Goal: Book appointment/travel/reservation

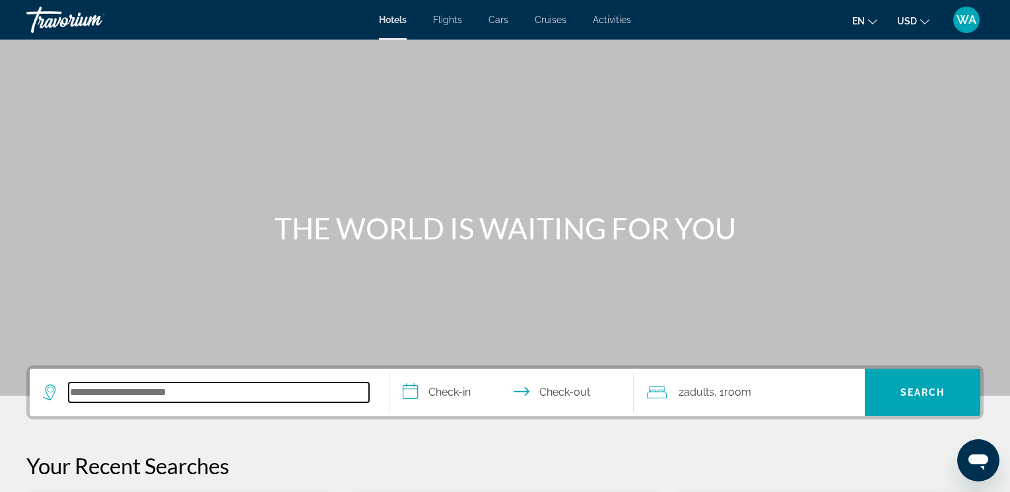
click at [213, 399] on input "Search hotel destination" at bounding box center [219, 393] width 300 height 20
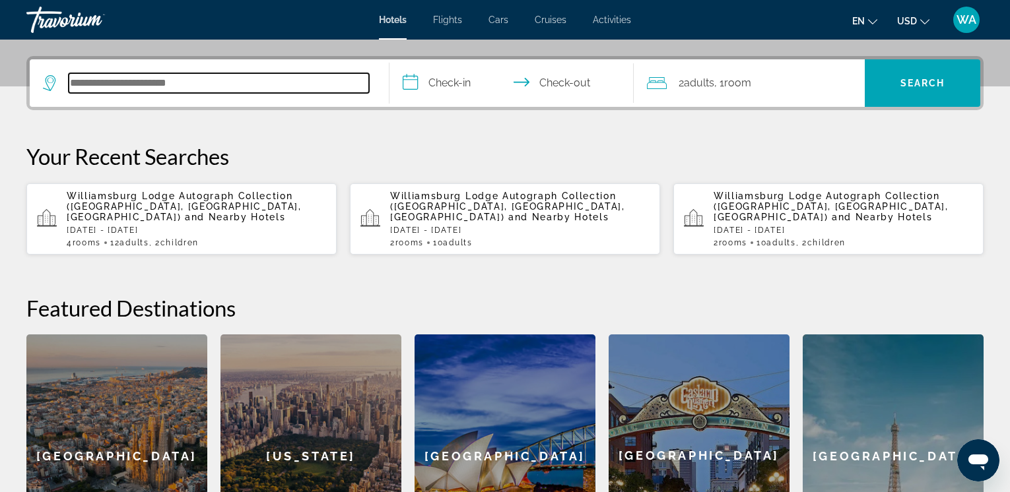
scroll to position [323, 0]
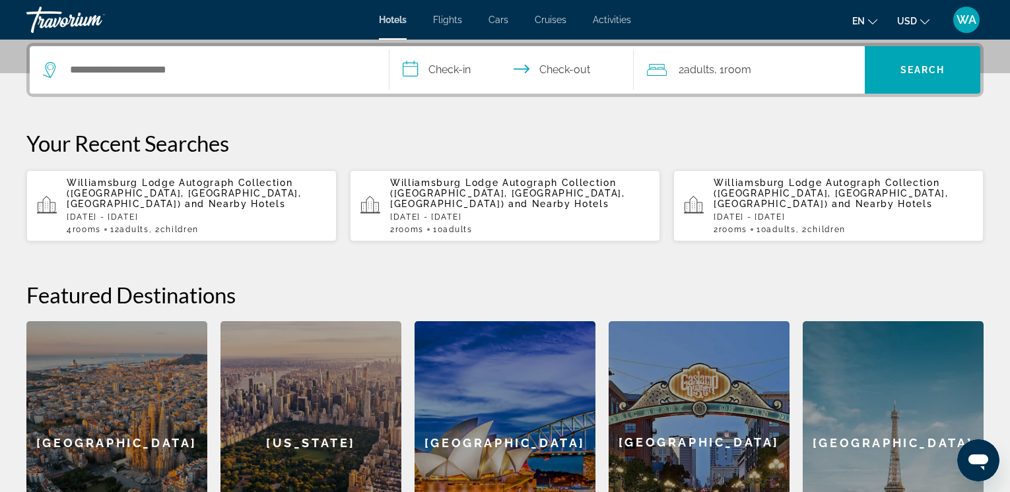
click at [139, 190] on span "Williamsburg Lodge Autograph Collection ([GEOGRAPHIC_DATA], [GEOGRAPHIC_DATA], …" at bounding box center [184, 194] width 235 height 32
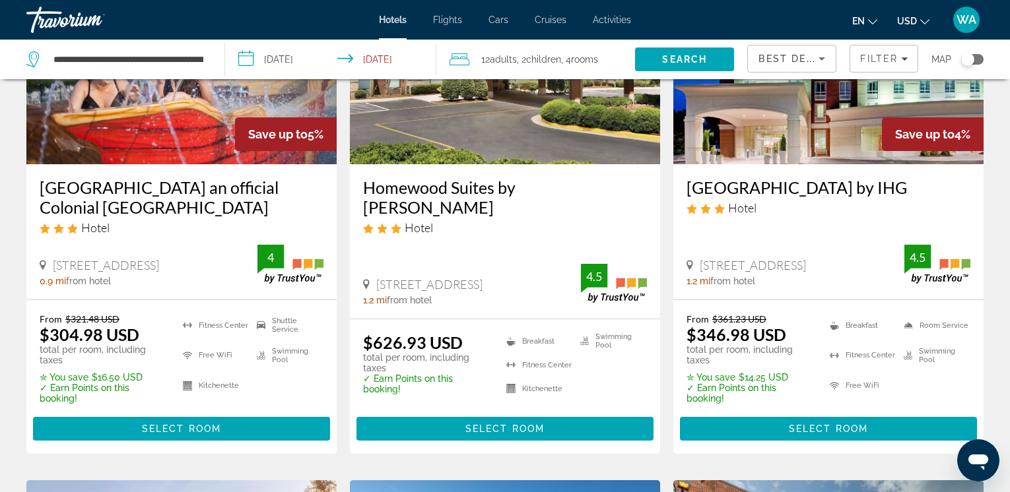
scroll to position [176, 0]
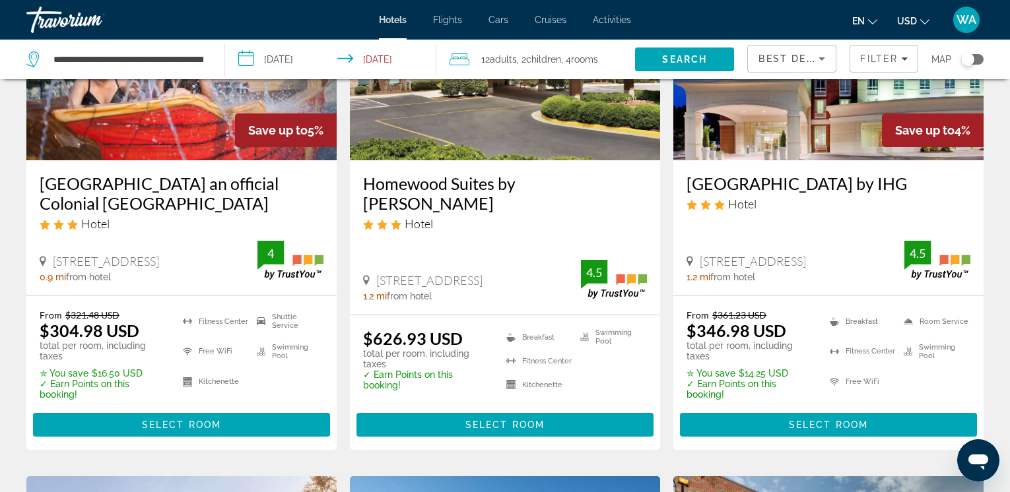
click at [739, 189] on h3 "[GEOGRAPHIC_DATA] by IHG" at bounding box center [828, 184] width 284 height 20
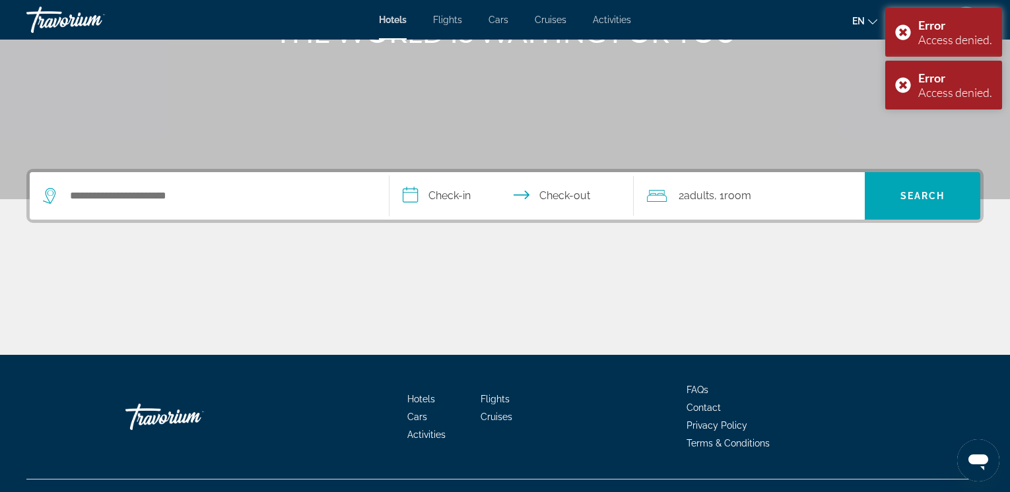
scroll to position [221, 0]
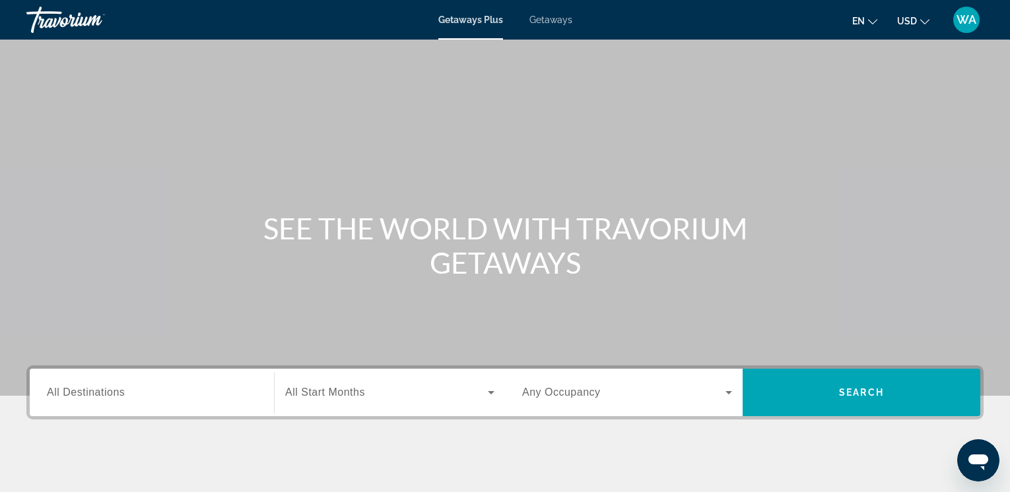
click at [83, 392] on span "All Destinations" at bounding box center [86, 392] width 78 height 11
click at [83, 392] on input "Destination All Destinations" at bounding box center [152, 393] width 210 height 16
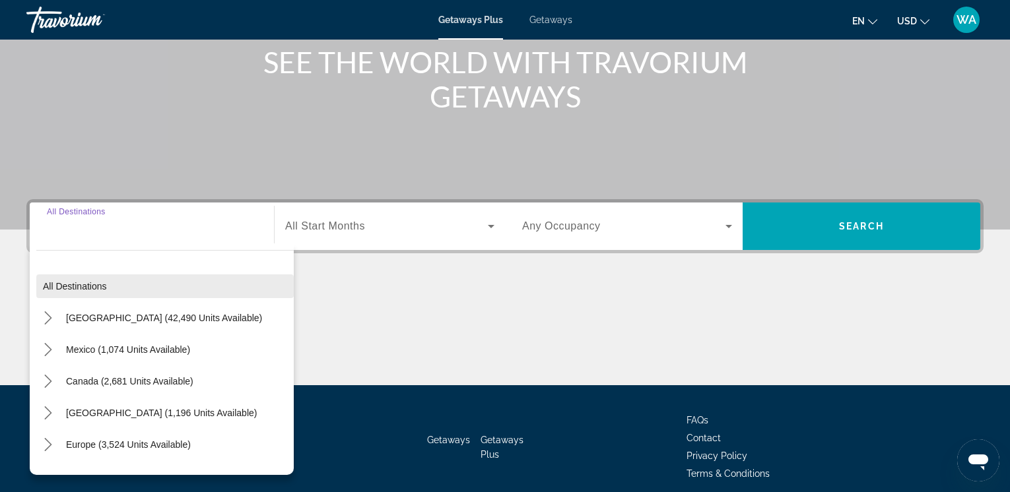
scroll to position [221, 0]
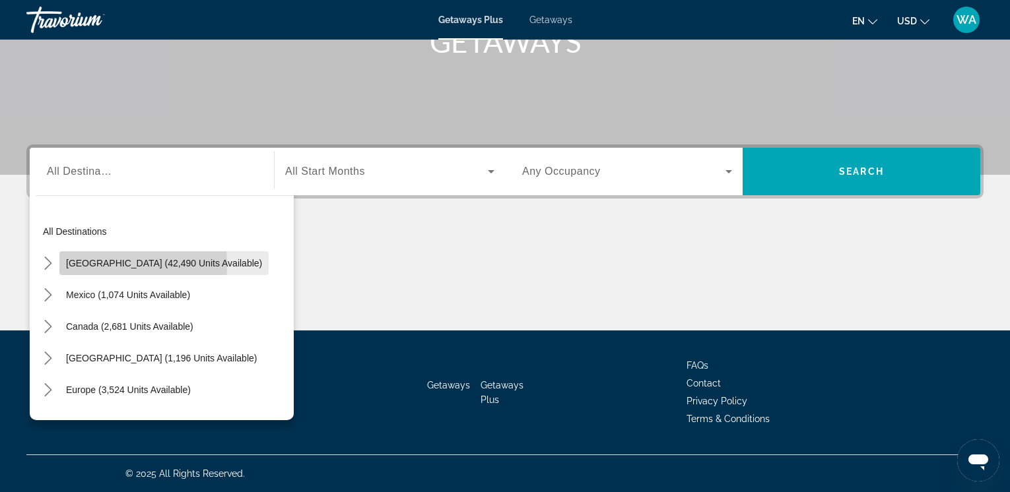
click at [79, 264] on span "United States (42,490 units available)" at bounding box center [164, 263] width 196 height 11
type input "**********"
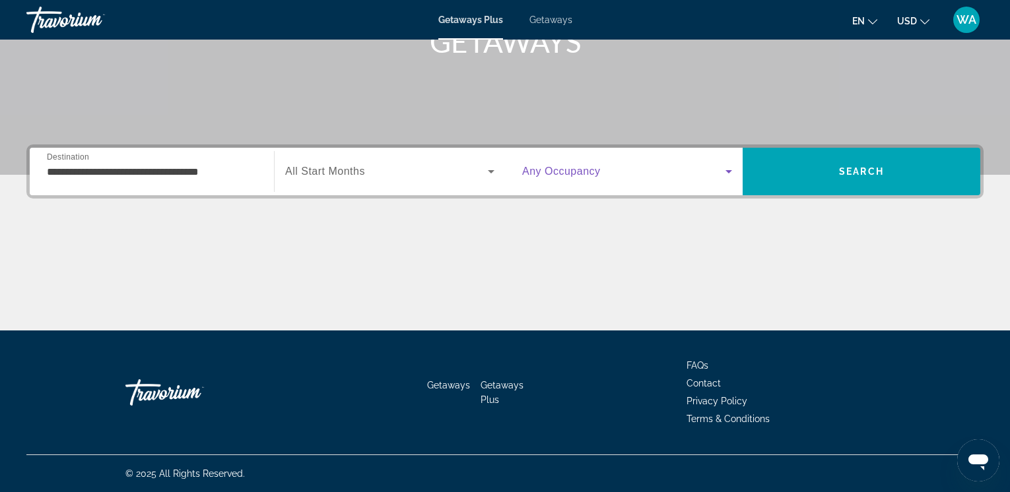
click at [730, 172] on icon "Search widget" at bounding box center [728, 171] width 7 height 3
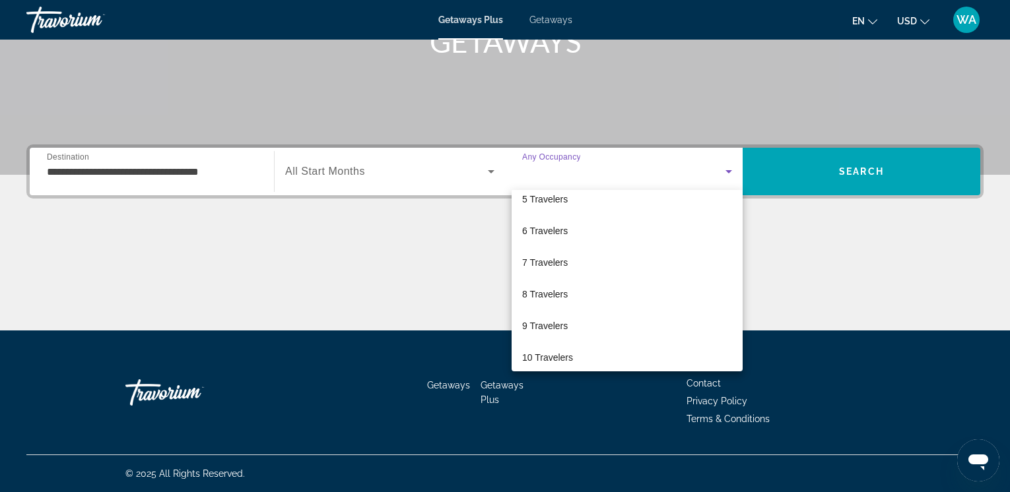
scroll to position [146, 0]
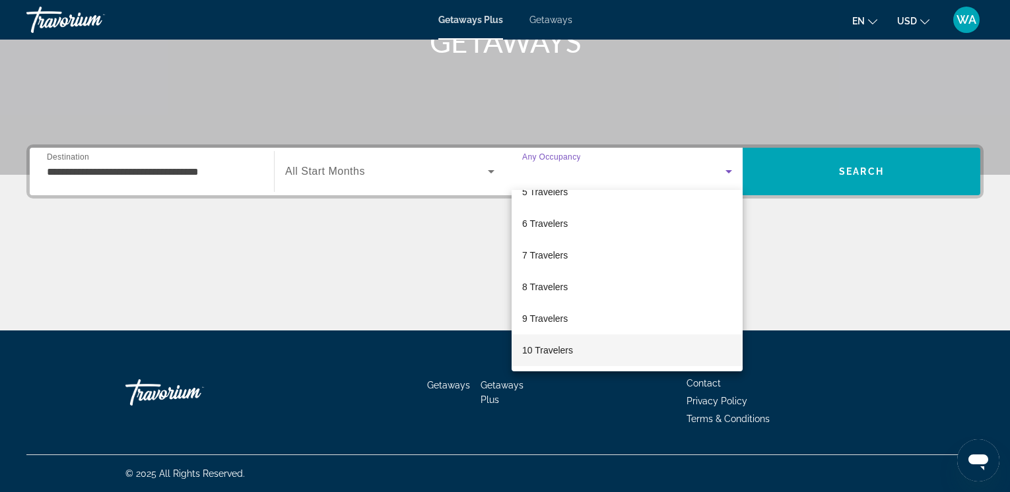
click at [579, 349] on mat-option "10 Travelers" at bounding box center [627, 351] width 231 height 32
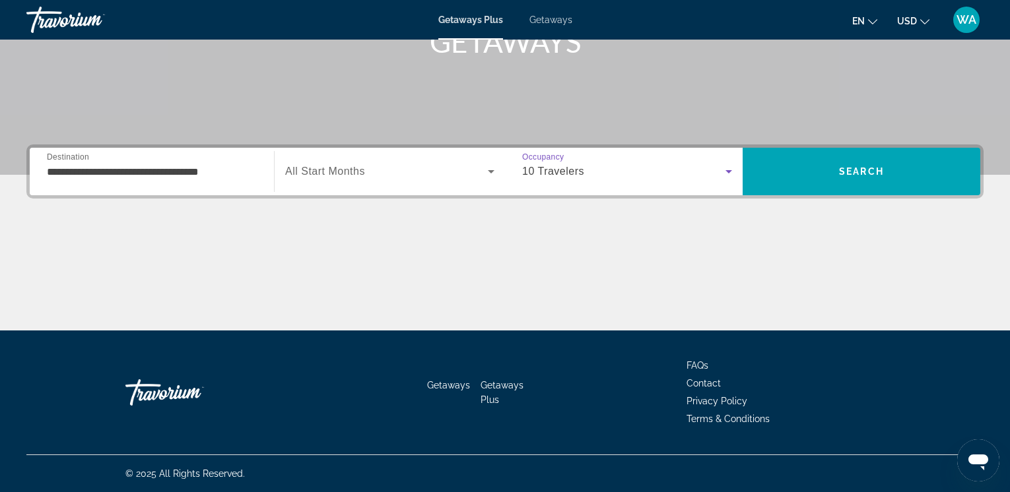
click at [491, 170] on icon "Search widget" at bounding box center [491, 171] width 7 height 3
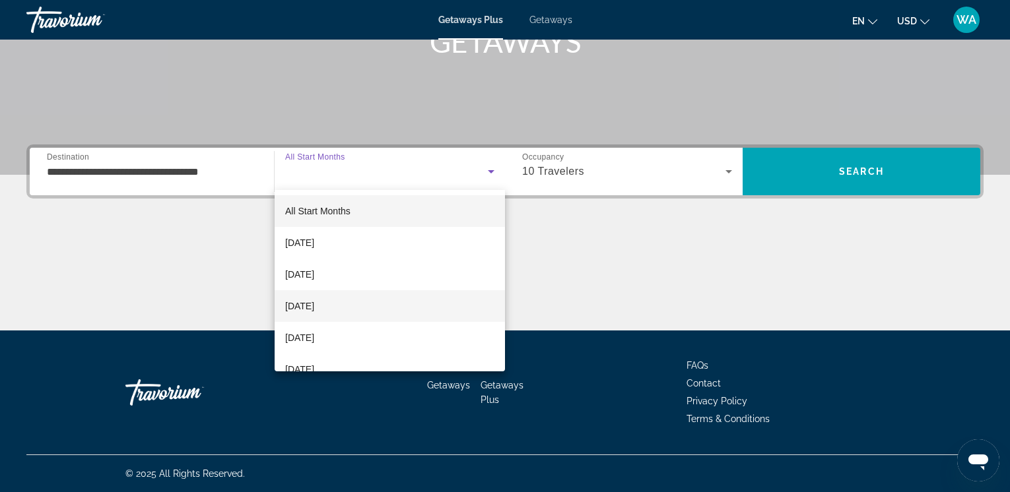
click at [314, 304] on span "December 2025" at bounding box center [299, 306] width 29 height 16
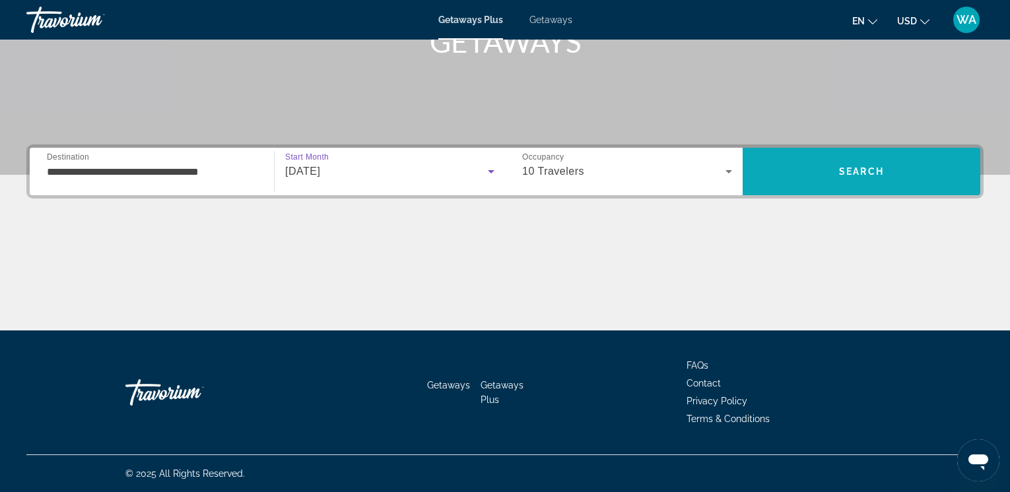
click at [834, 180] on span "Search" at bounding box center [862, 172] width 238 height 32
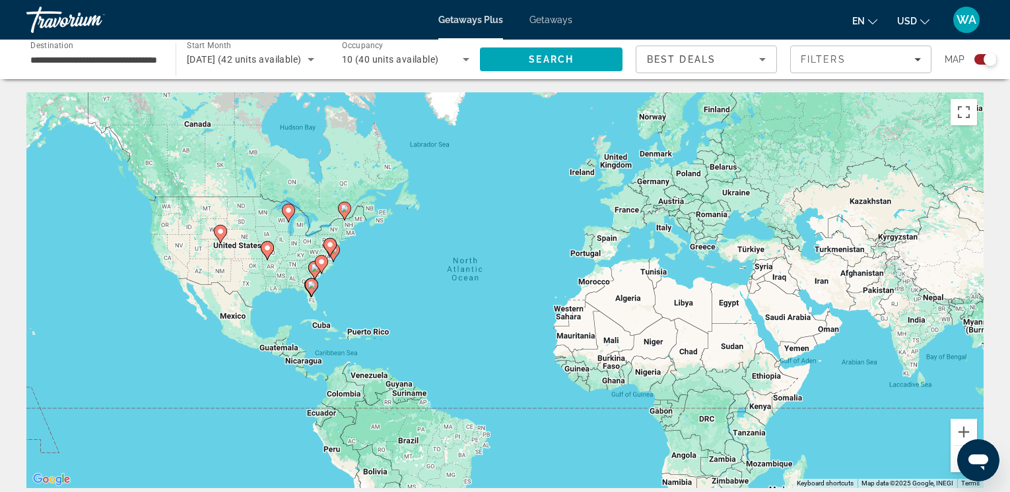
click at [320, 253] on div "To activate drag with keyboard, press Alt + Enter. Once in keyboard drag state,…" at bounding box center [504, 290] width 957 height 396
click at [323, 265] on image "Main content" at bounding box center [321, 262] width 8 height 8
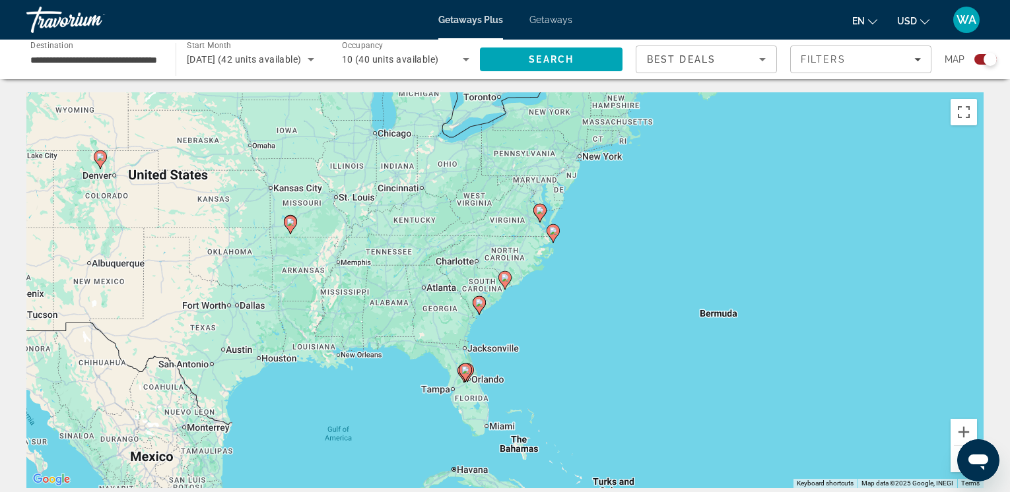
click at [537, 209] on image "Main content" at bounding box center [540, 211] width 8 height 8
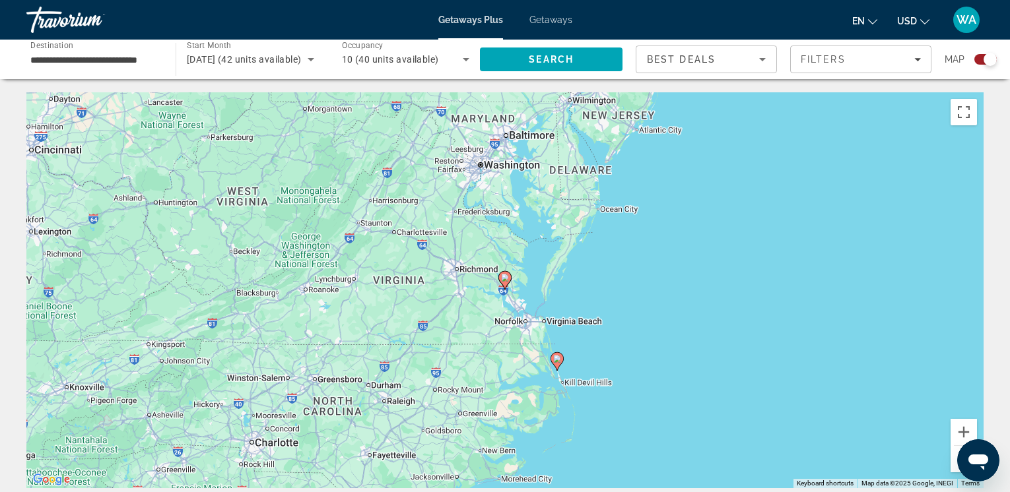
click at [504, 278] on image "Main content" at bounding box center [505, 278] width 8 height 8
type input "**********"
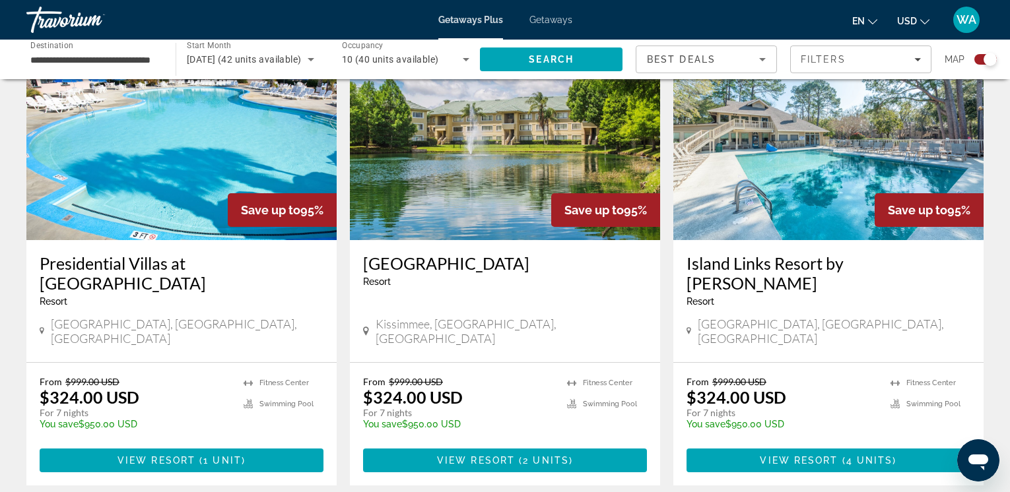
scroll to position [1951, 0]
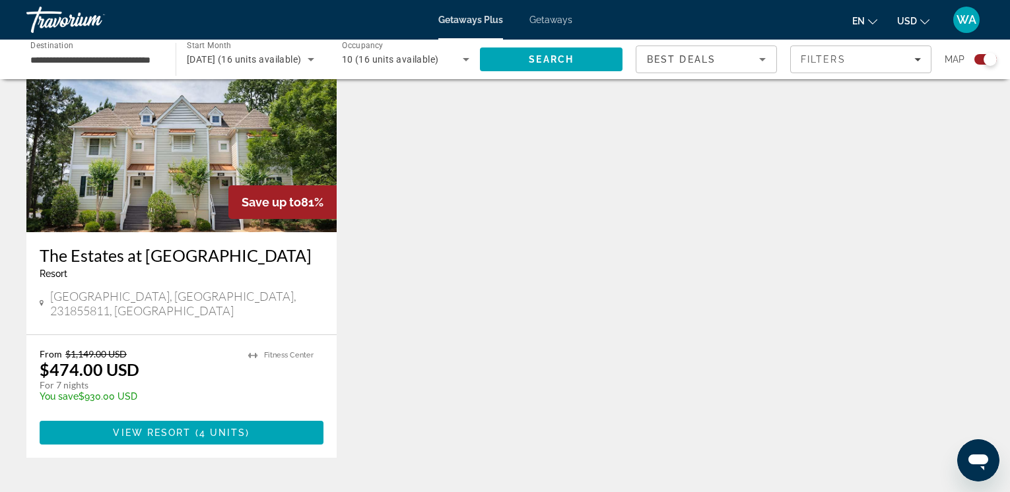
scroll to position [517, 0]
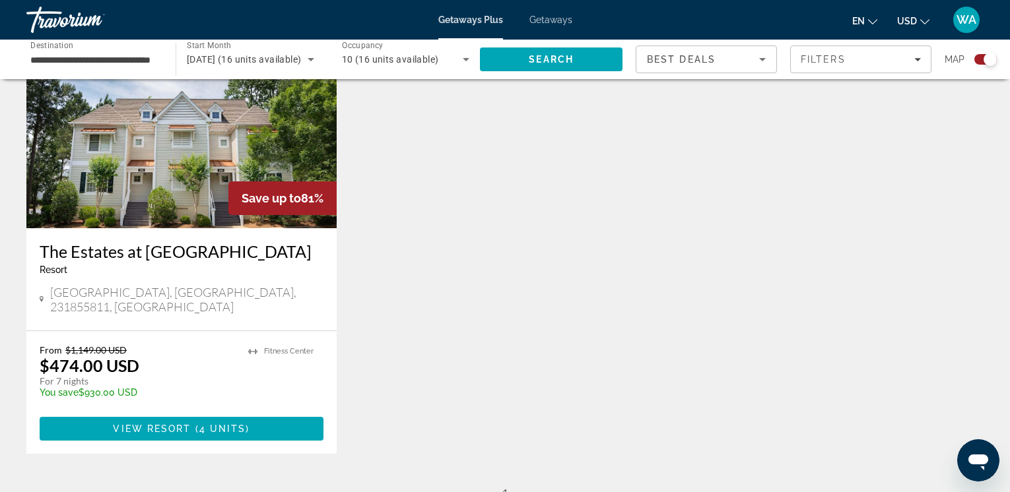
click at [193, 226] on img "Main content" at bounding box center [181, 122] width 310 height 211
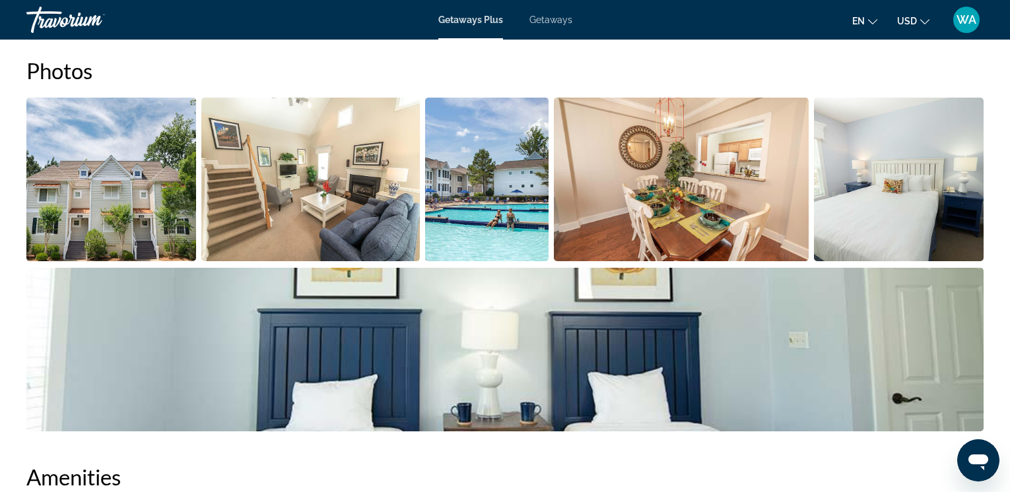
scroll to position [629, 0]
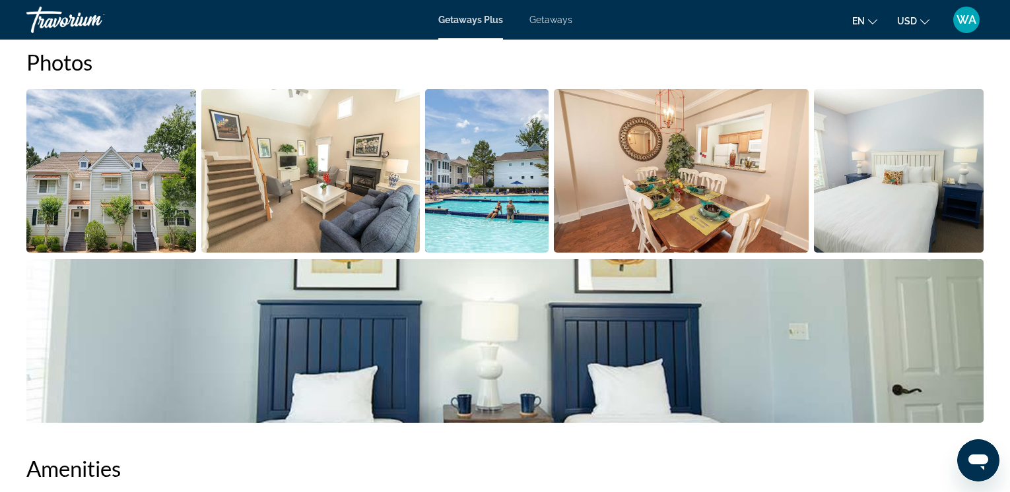
click at [149, 201] on img "Open full-screen image slider" at bounding box center [111, 171] width 170 height 164
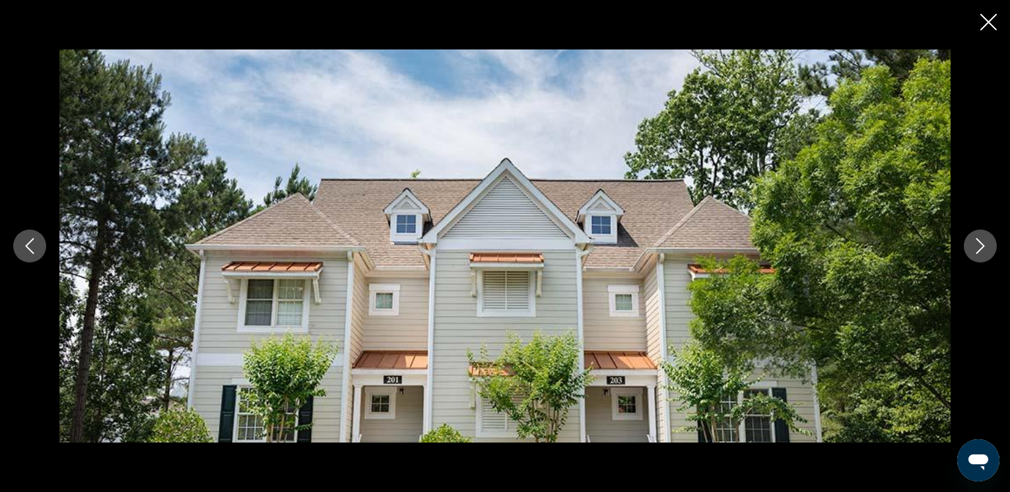
click at [979, 242] on icon "Next image" at bounding box center [980, 246] width 16 height 16
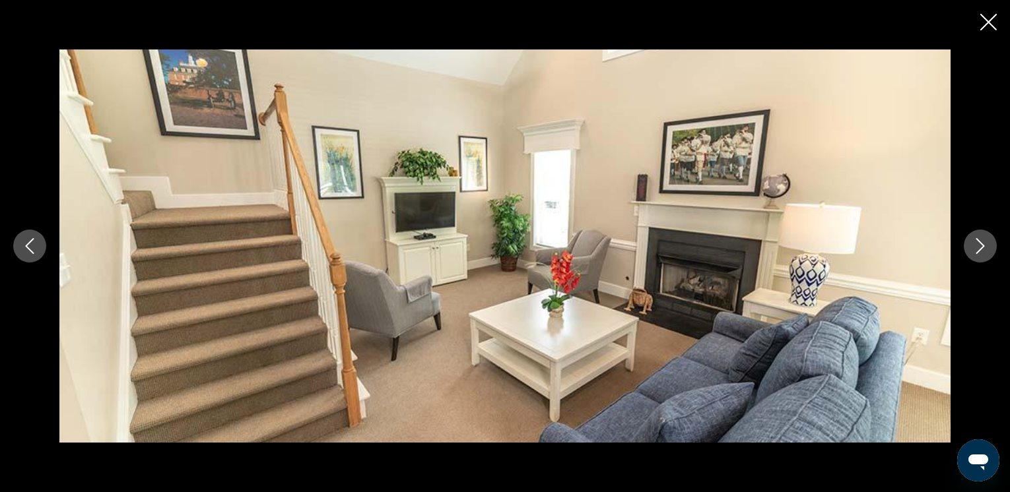
click at [979, 242] on icon "Next image" at bounding box center [980, 246] width 16 height 16
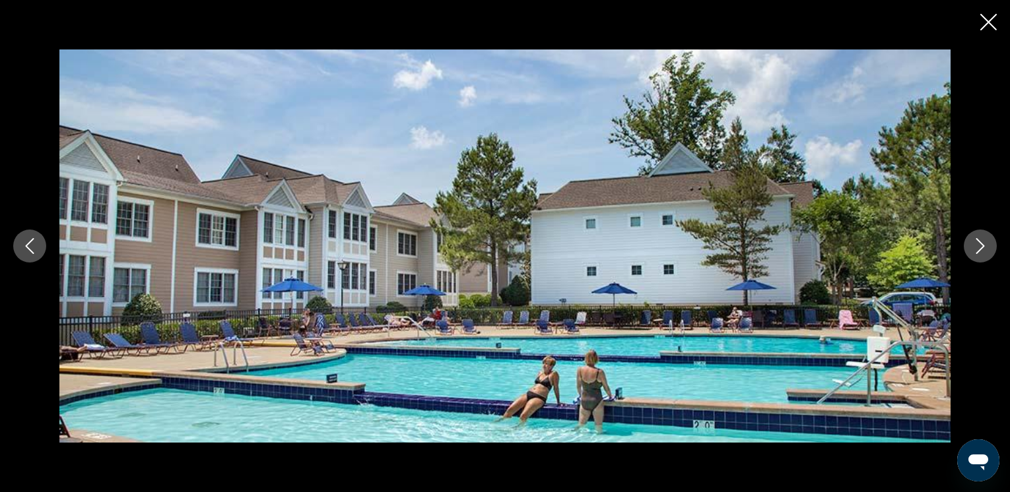
click at [979, 242] on icon "Next image" at bounding box center [980, 246] width 16 height 16
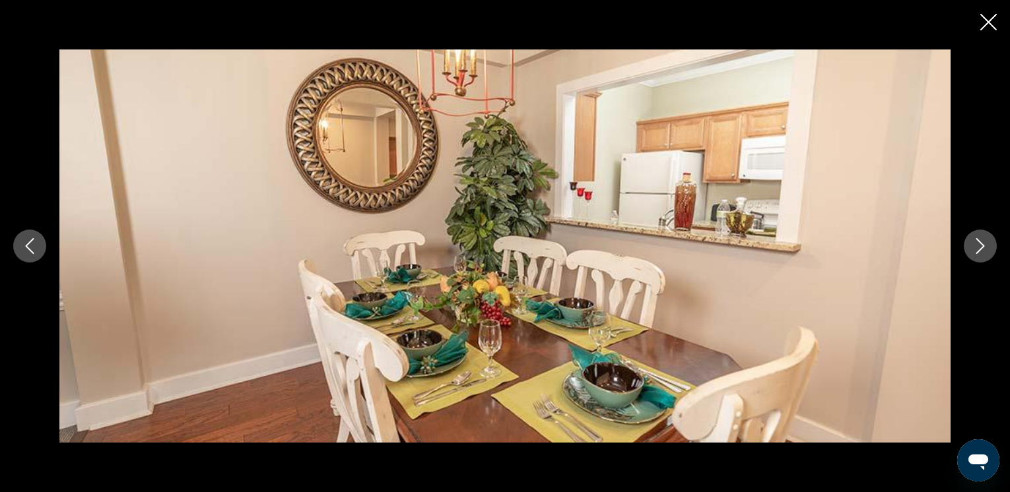
click at [979, 242] on icon "Next image" at bounding box center [980, 246] width 16 height 16
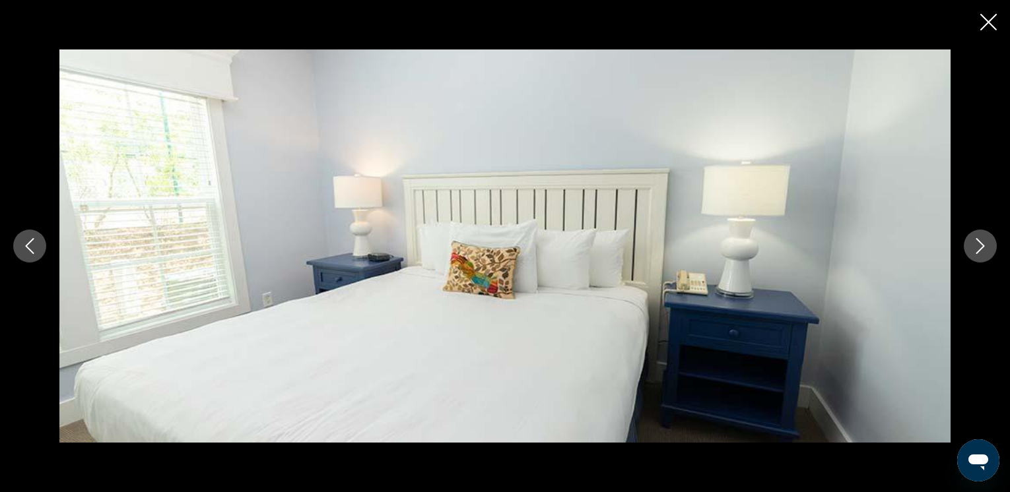
click at [979, 242] on icon "Next image" at bounding box center [980, 246] width 16 height 16
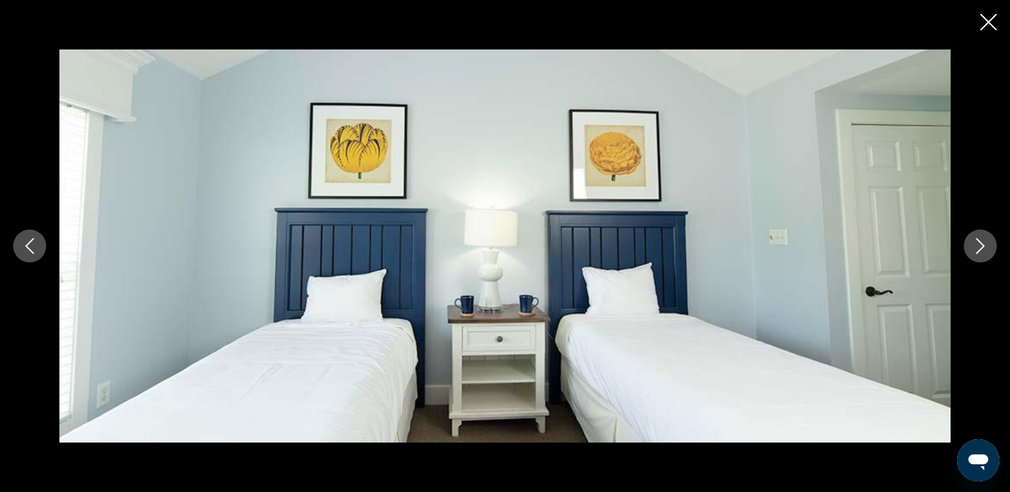
click at [979, 242] on icon "Next image" at bounding box center [980, 246] width 16 height 16
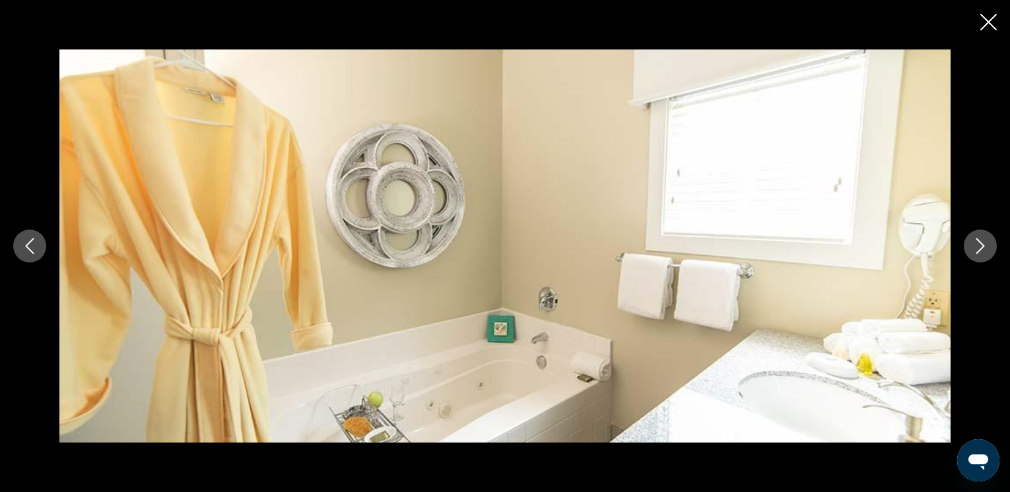
click at [979, 242] on icon "Next image" at bounding box center [980, 246] width 16 height 16
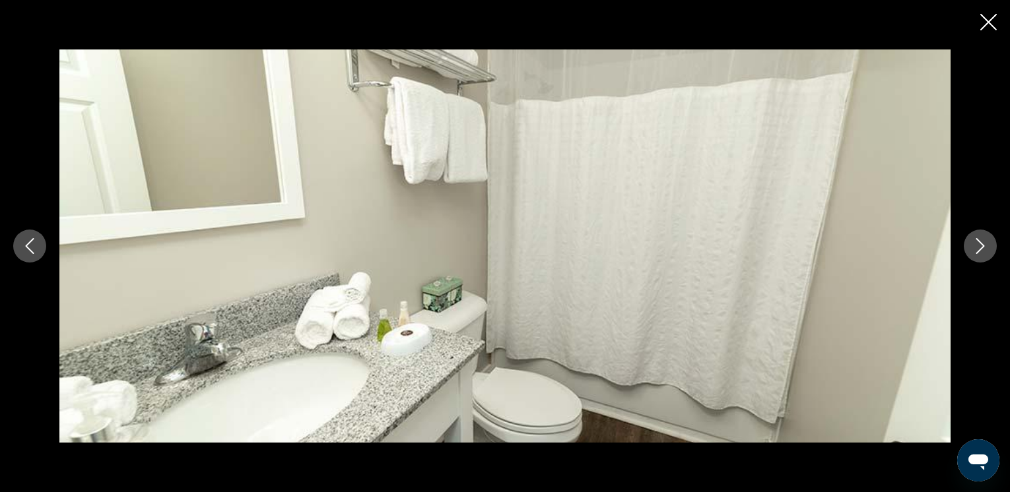
click at [979, 242] on icon "Next image" at bounding box center [980, 246] width 16 height 16
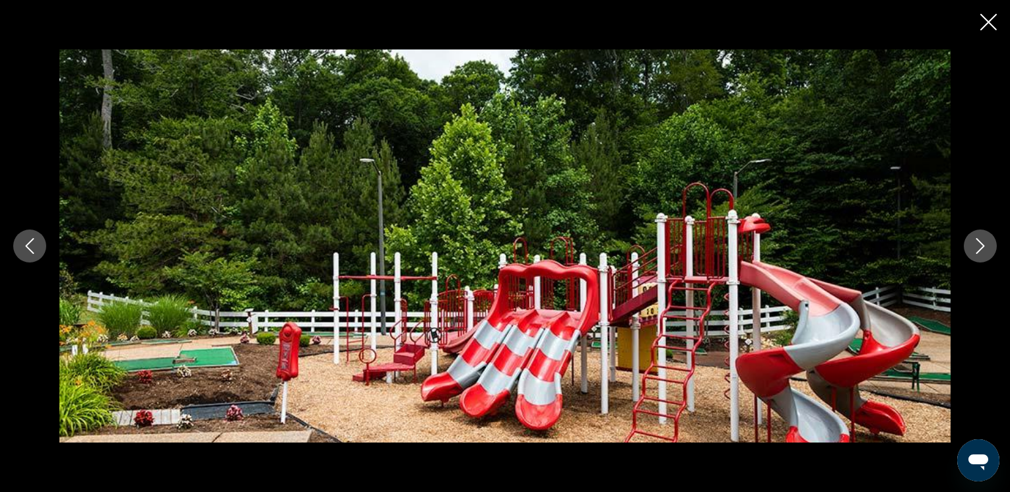
click at [979, 242] on icon "Next image" at bounding box center [980, 246] width 16 height 16
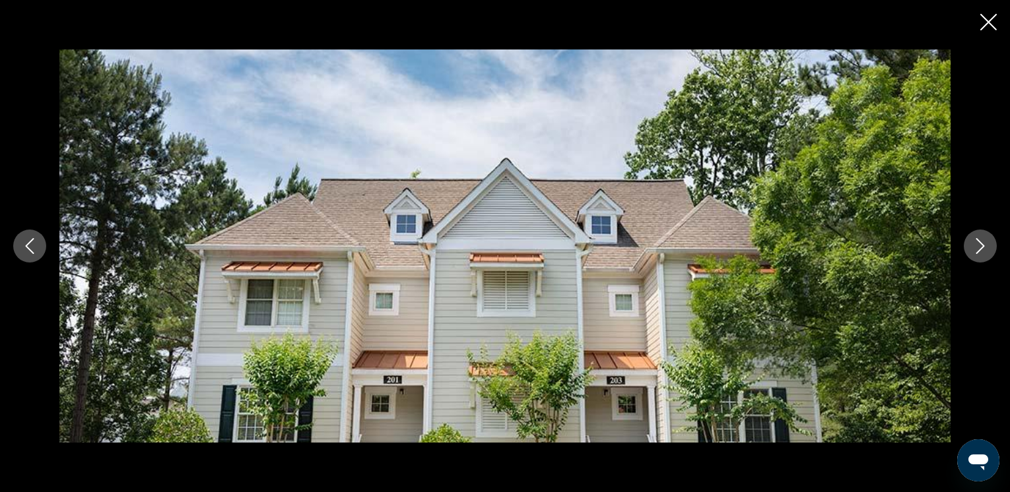
click at [979, 242] on icon "Next image" at bounding box center [980, 246] width 16 height 16
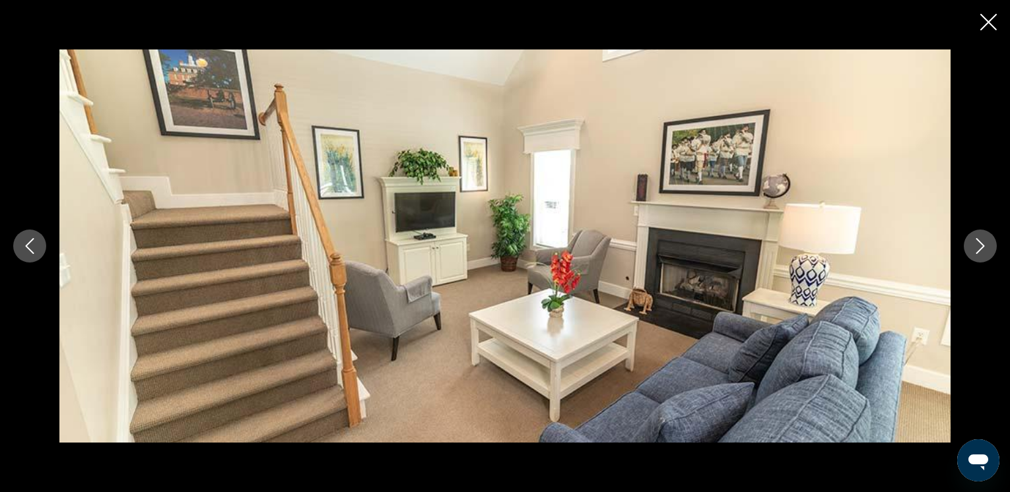
click at [979, 242] on icon "Next image" at bounding box center [980, 246] width 16 height 16
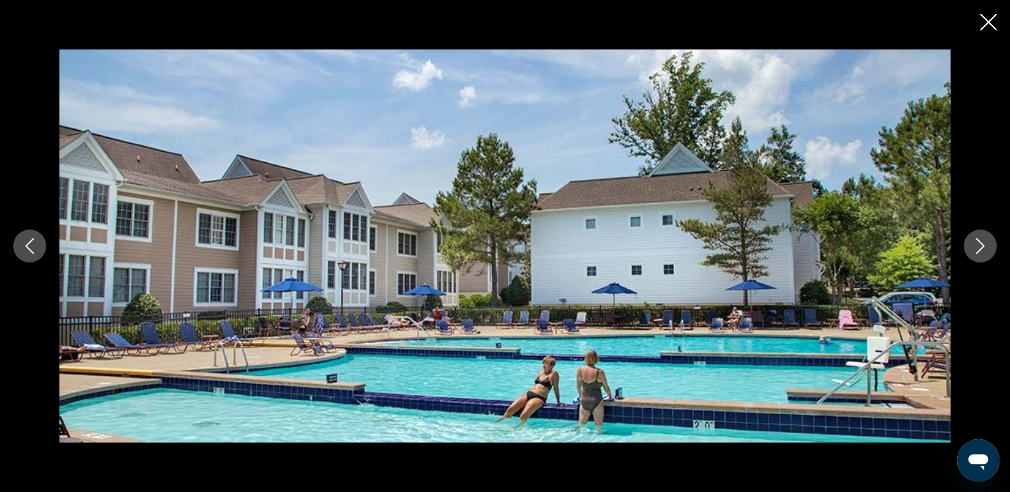
click at [979, 242] on icon "Next image" at bounding box center [980, 246] width 16 height 16
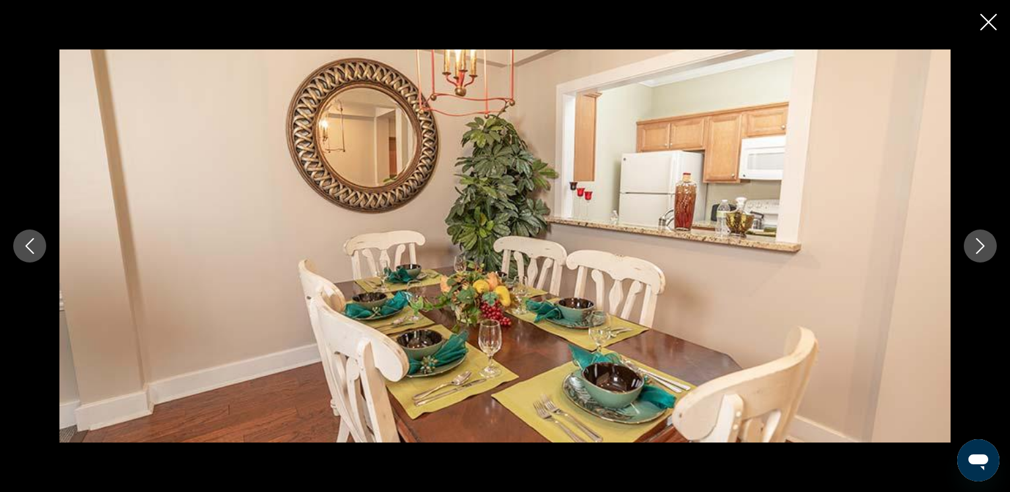
click at [991, 28] on icon "Close slideshow" at bounding box center [988, 22] width 17 height 17
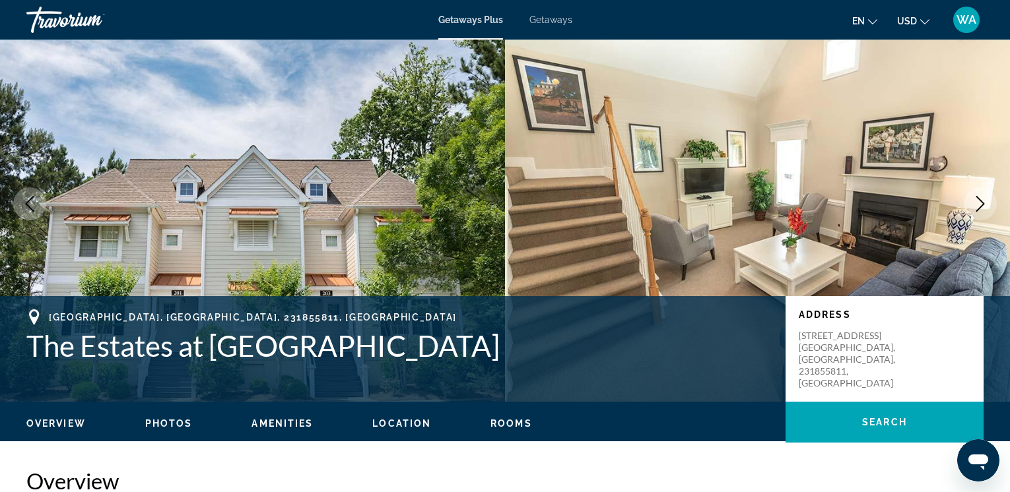
scroll to position [0, 0]
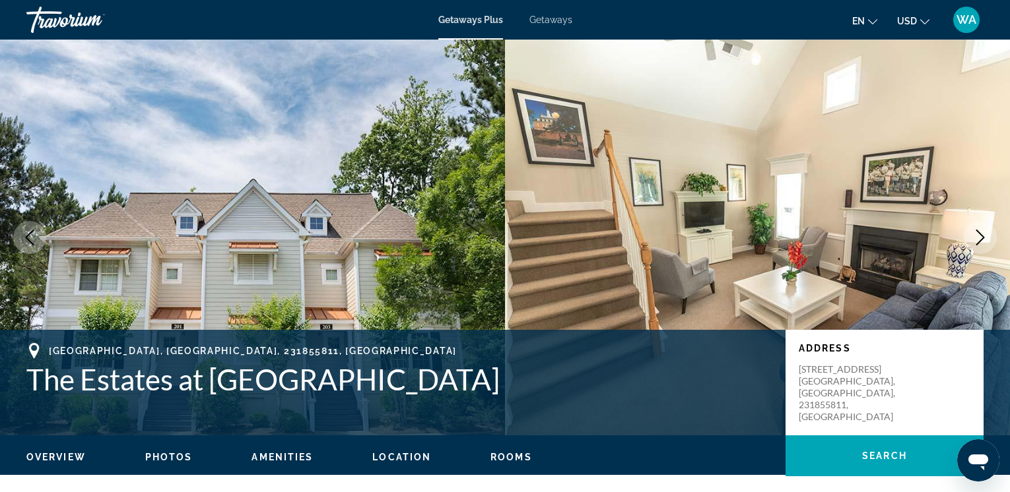
click at [558, 19] on span "Getaways" at bounding box center [550, 20] width 43 height 11
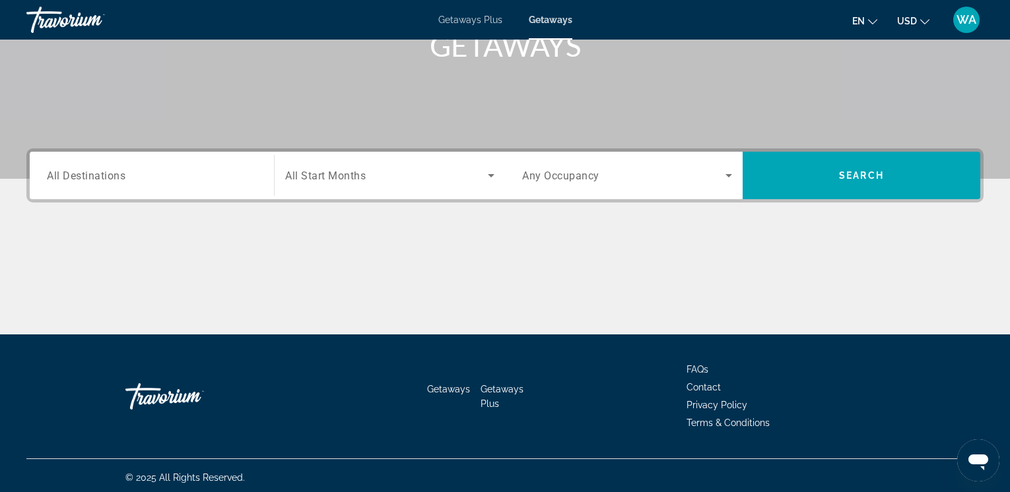
scroll to position [221, 0]
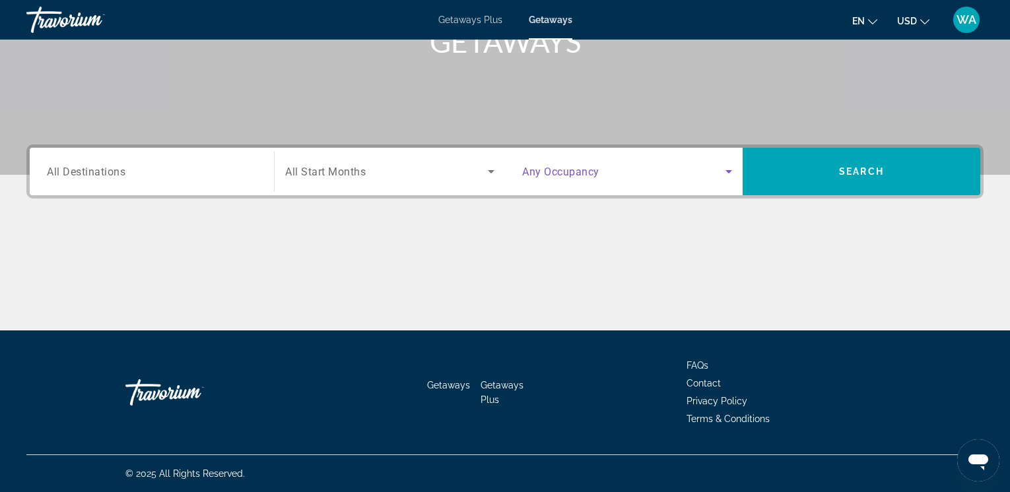
click at [730, 170] on icon "Search widget" at bounding box center [729, 172] width 16 height 16
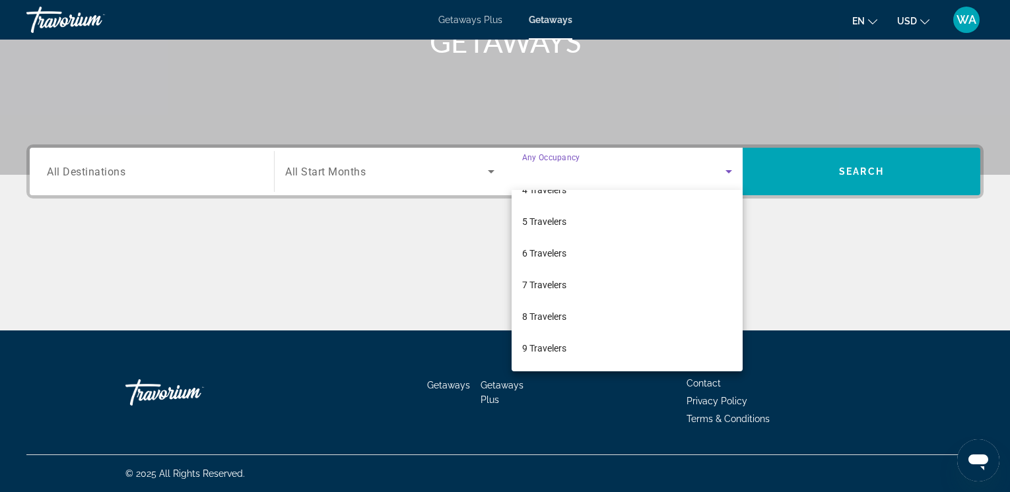
scroll to position [146, 0]
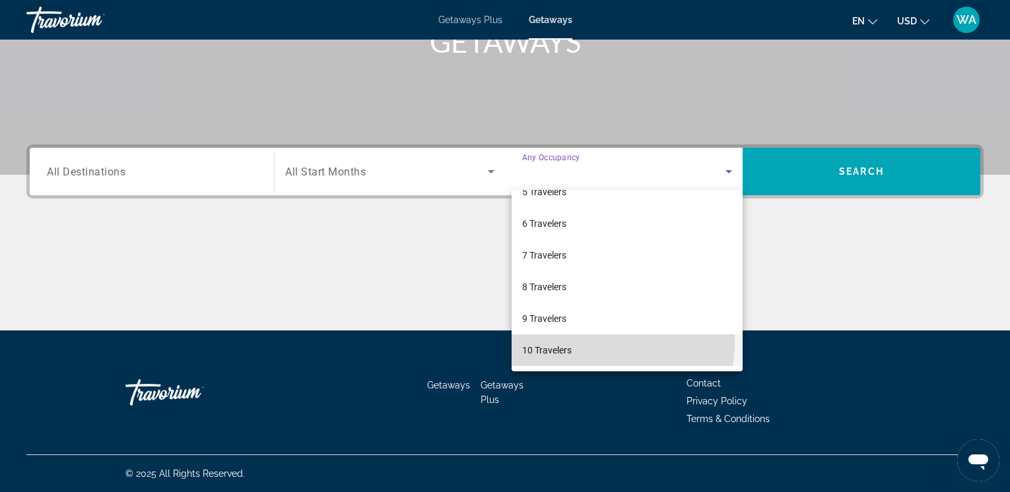
click at [552, 341] on mat-option "10 Travelers" at bounding box center [627, 351] width 231 height 32
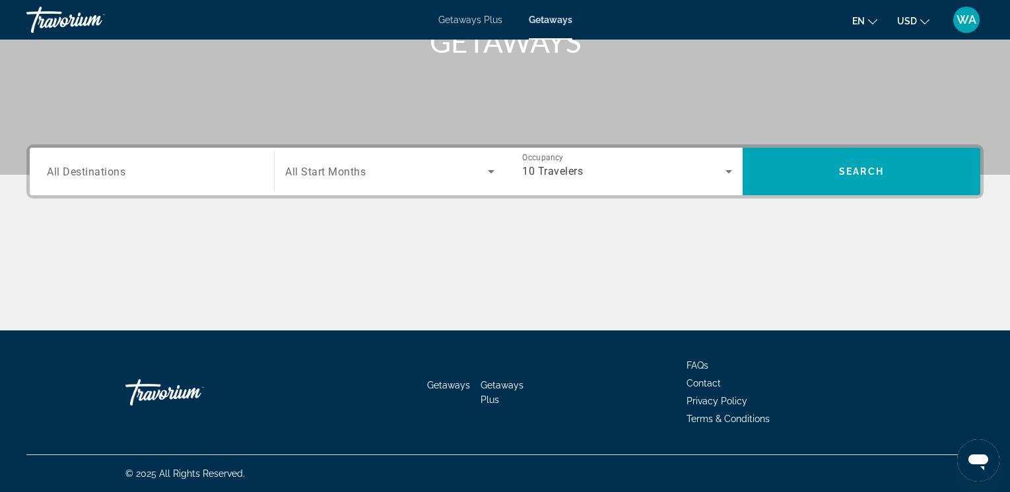
click at [98, 170] on span "All Destinations" at bounding box center [86, 171] width 79 height 13
click at [98, 170] on input "Destination All Destinations" at bounding box center [152, 172] width 210 height 16
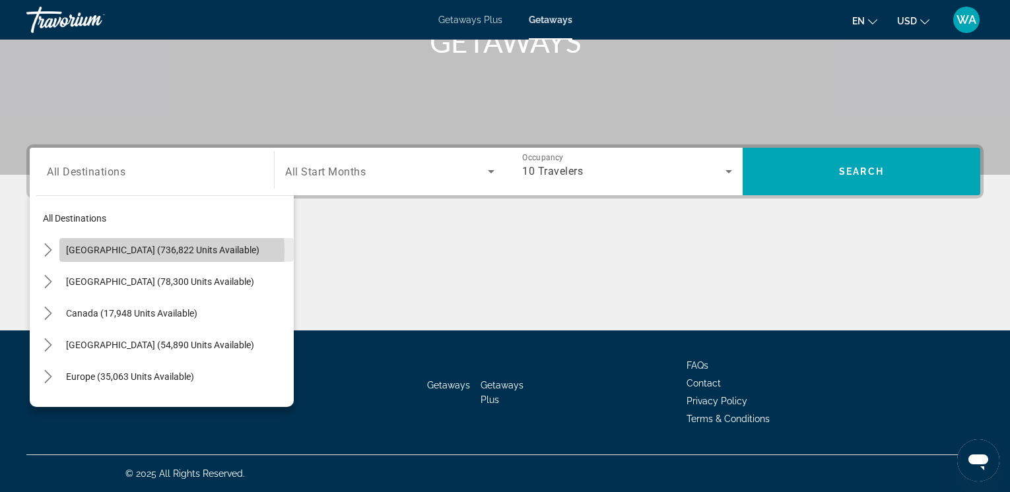
click at [138, 251] on span "United States (736,822 units available)" at bounding box center [162, 250] width 193 height 11
type input "**********"
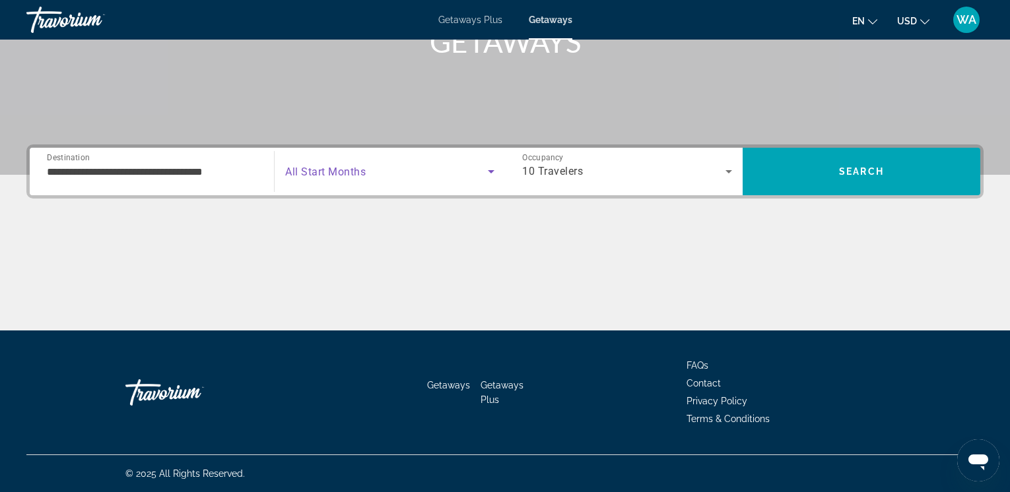
click at [488, 170] on icon "Search widget" at bounding box center [491, 172] width 16 height 16
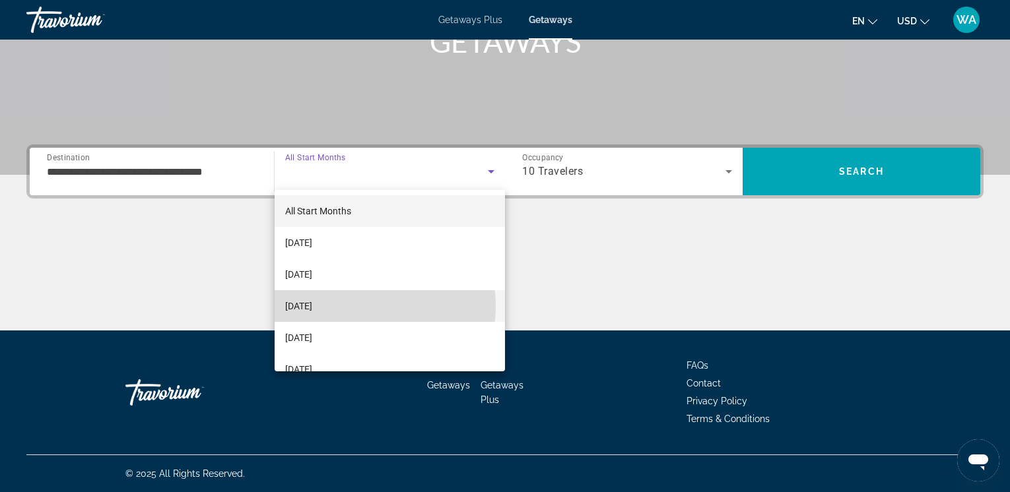
click at [362, 306] on mat-option "December 2025" at bounding box center [390, 306] width 230 height 32
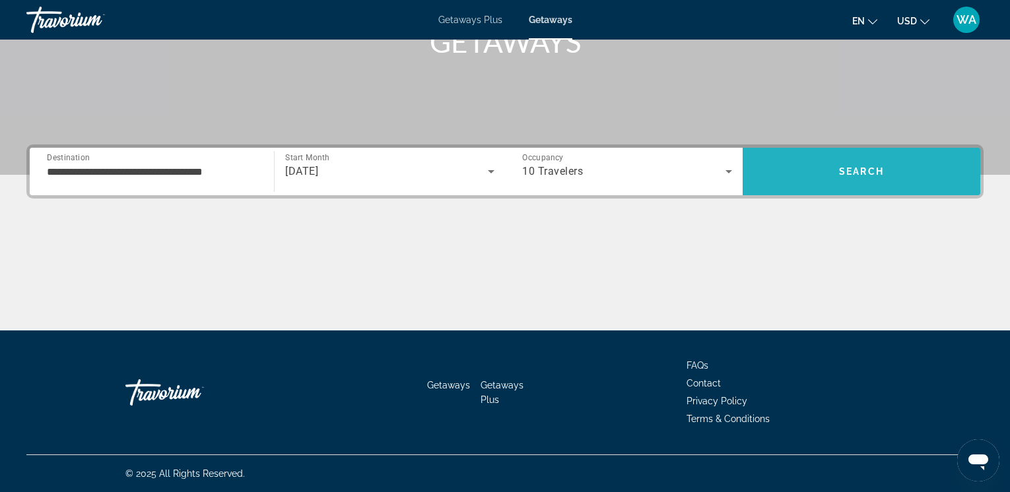
click at [835, 171] on span "Search" at bounding box center [862, 172] width 238 height 32
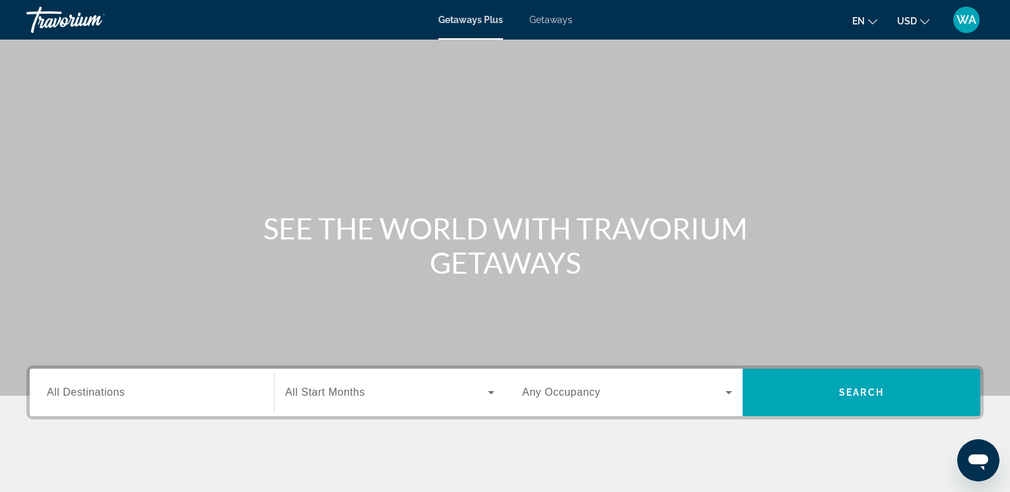
click at [107, 393] on span "All Destinations" at bounding box center [86, 392] width 78 height 11
click at [107, 393] on input "Destination All Destinations" at bounding box center [152, 393] width 210 height 16
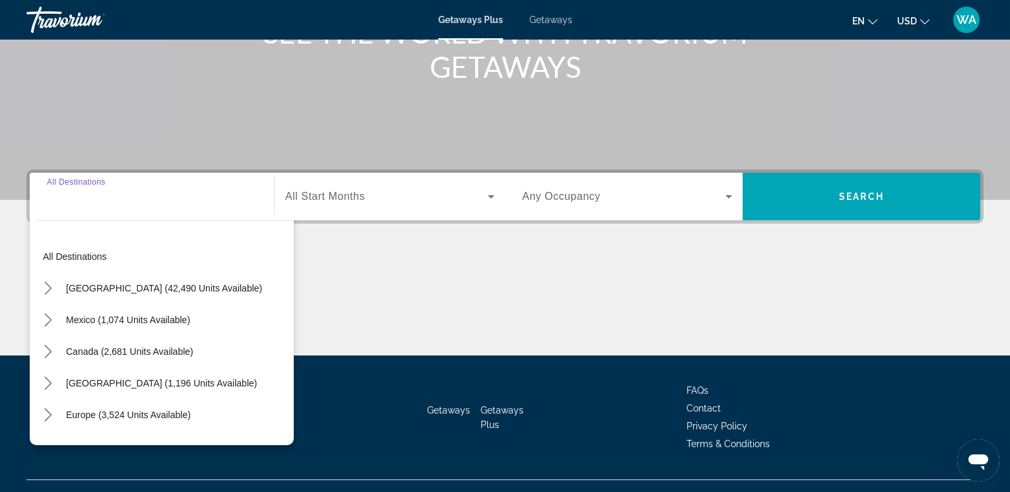
scroll to position [221, 0]
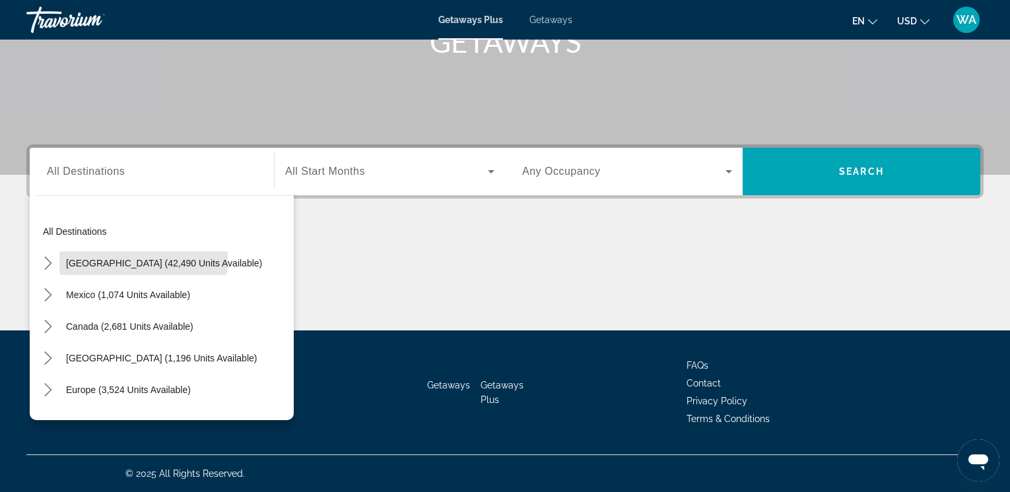
click at [104, 260] on span "United States (42,490 units available)" at bounding box center [164, 263] width 196 height 11
type input "**********"
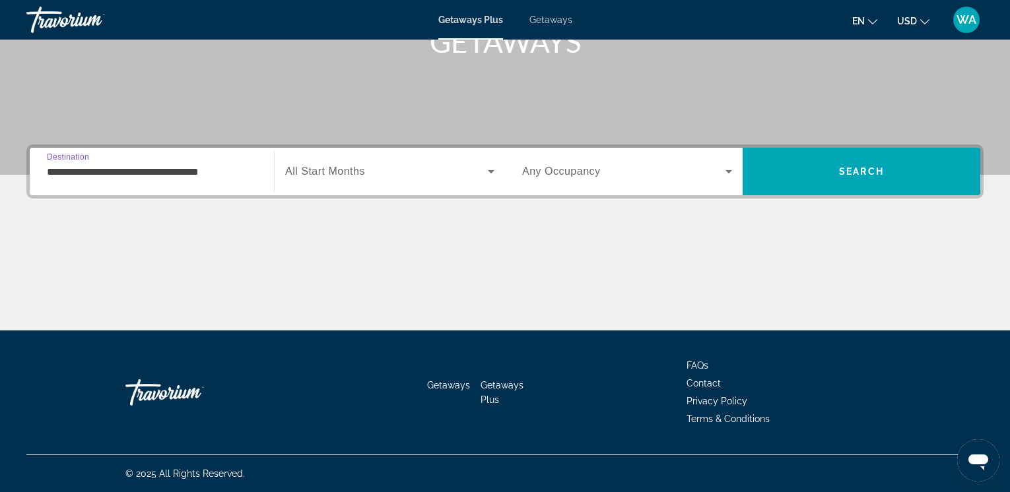
click at [491, 170] on icon "Search widget" at bounding box center [491, 171] width 7 height 3
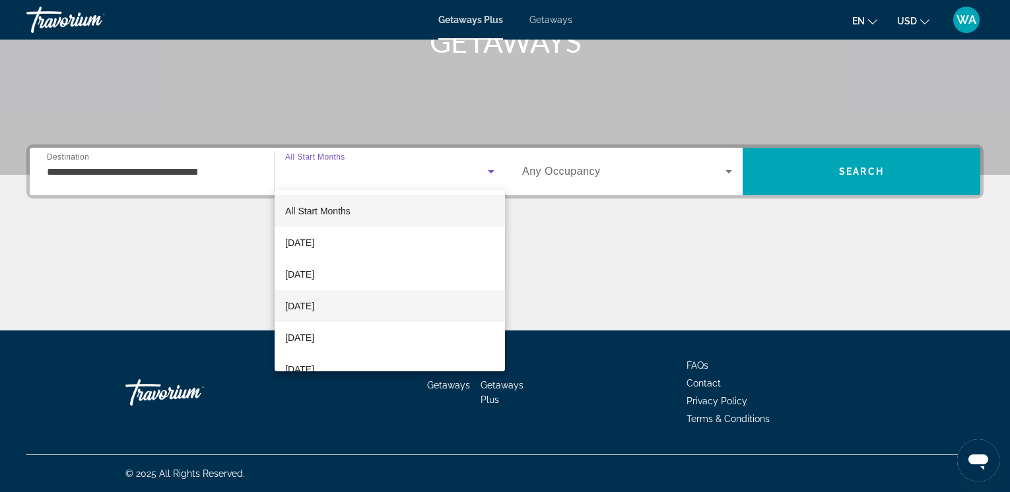
click at [366, 304] on mat-option "December 2025" at bounding box center [390, 306] width 230 height 32
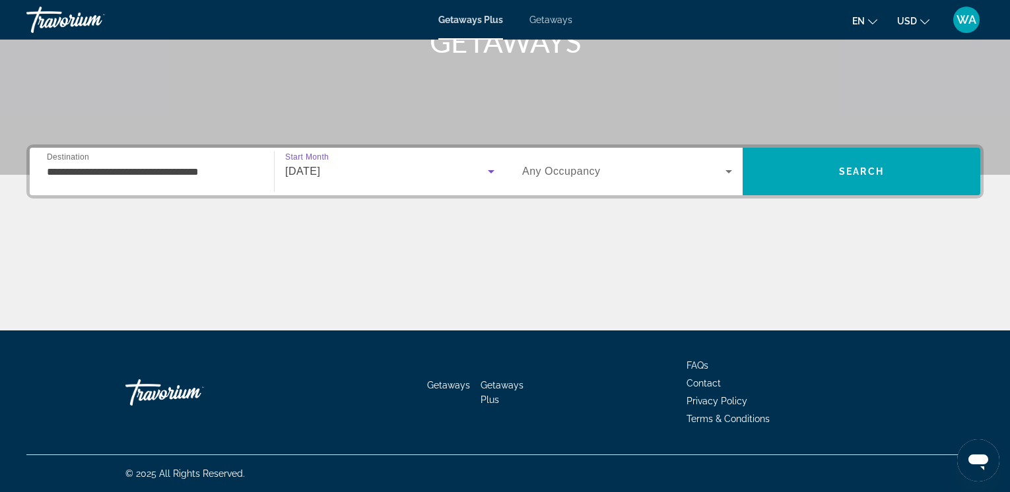
click at [727, 171] on icon "Search widget" at bounding box center [728, 171] width 7 height 3
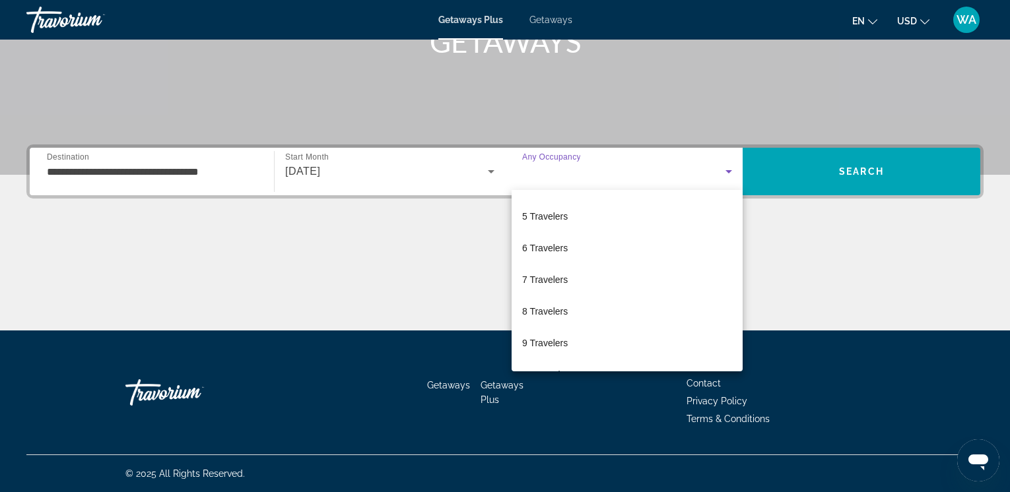
scroll to position [146, 0]
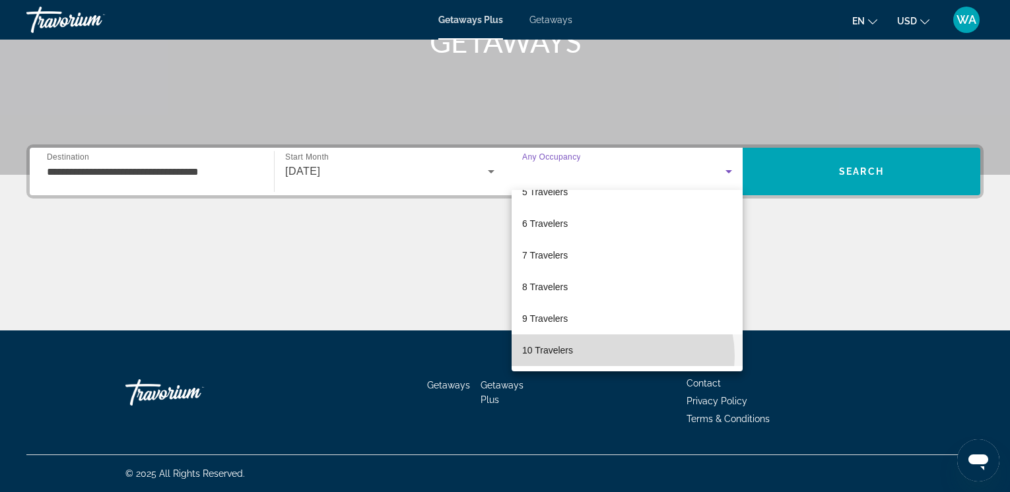
click at [616, 356] on mat-option "10 Travelers" at bounding box center [627, 351] width 231 height 32
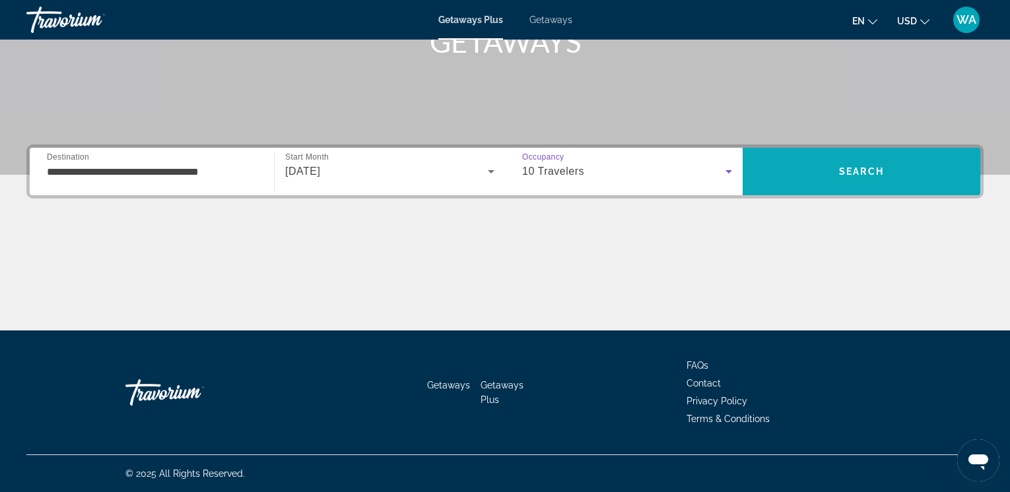
click at [833, 171] on span "Search" at bounding box center [862, 172] width 238 height 32
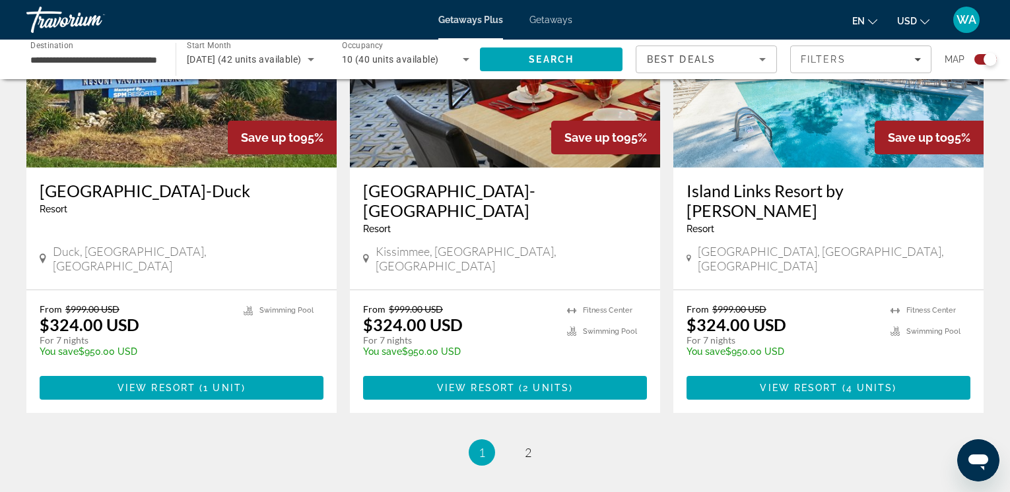
scroll to position [1999, 0]
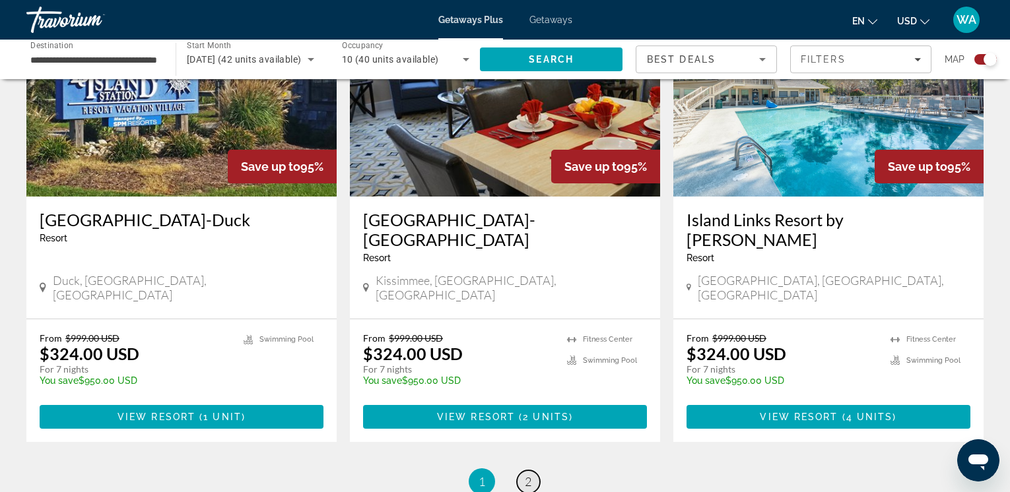
click at [523, 471] on link "page 2" at bounding box center [528, 482] width 23 height 23
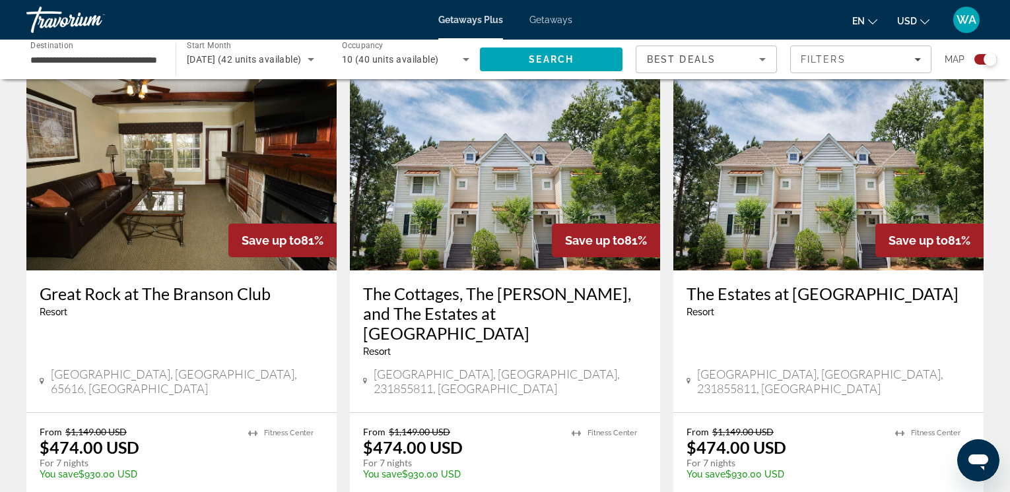
scroll to position [473, 0]
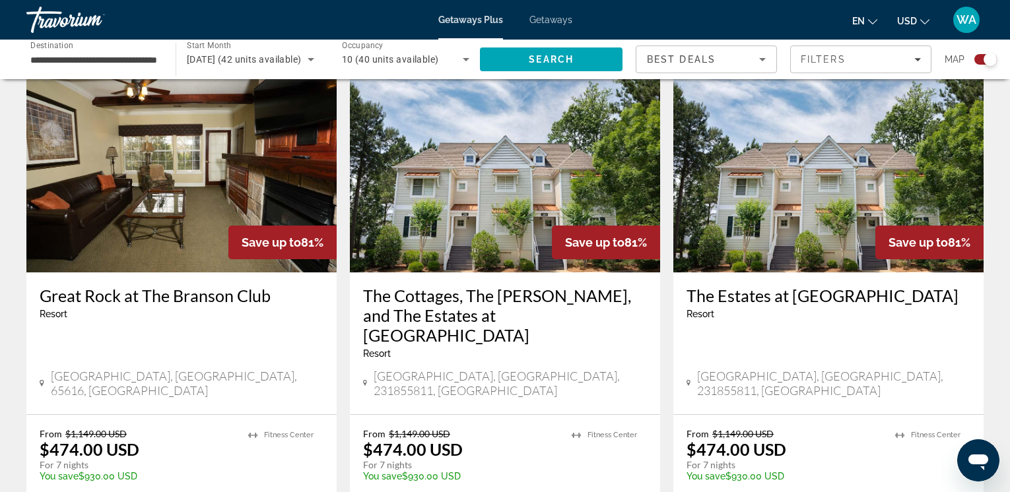
click at [496, 258] on img "Main content" at bounding box center [505, 166] width 310 height 211
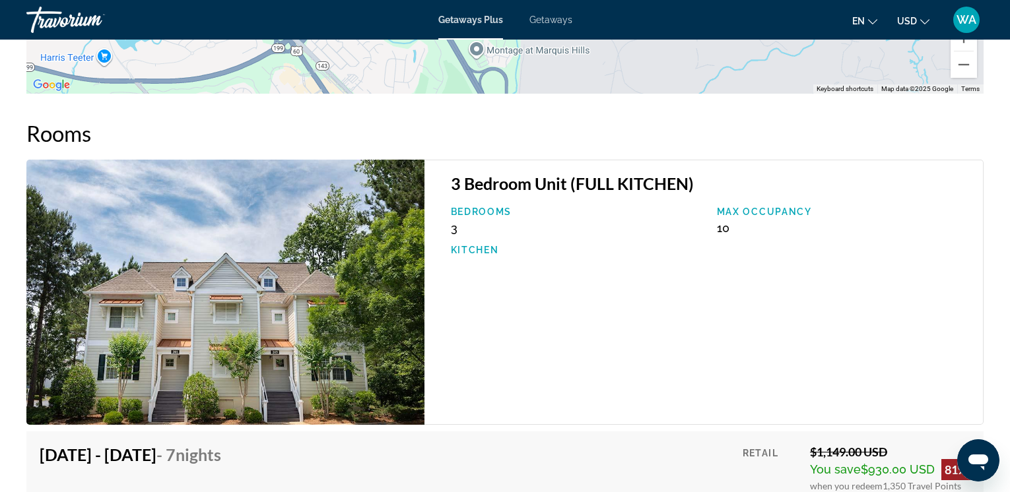
scroll to position [1956, 0]
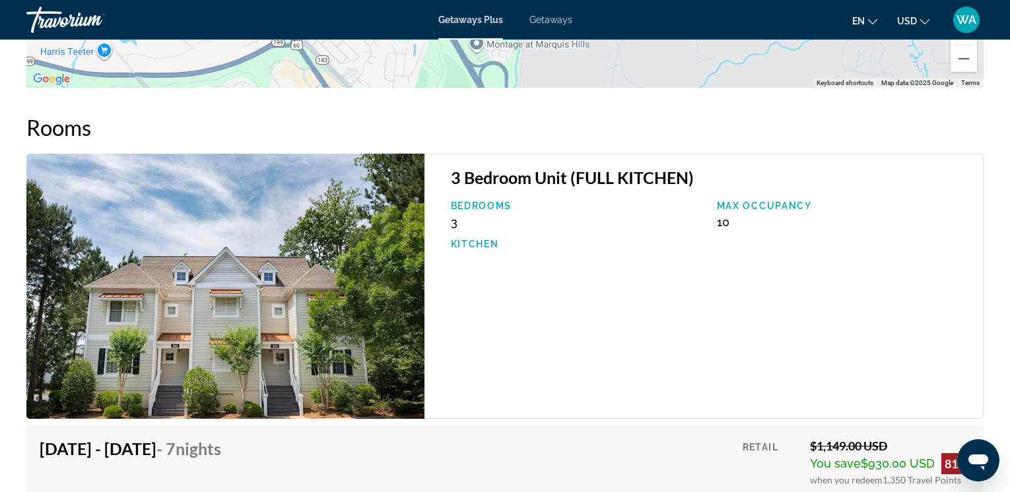
click at [243, 294] on img "Main content" at bounding box center [225, 286] width 398 height 265
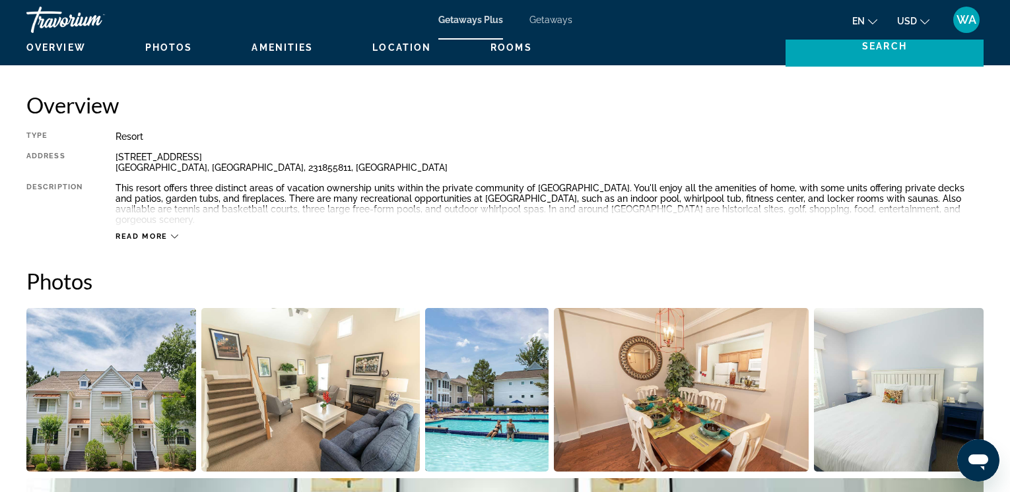
scroll to position [415, 0]
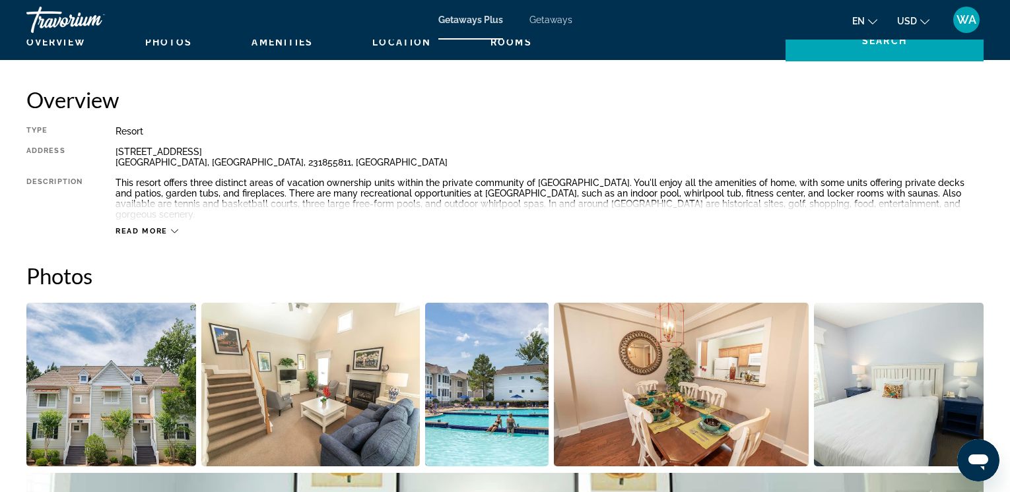
click at [169, 227] on div "Read more" at bounding box center [147, 231] width 63 height 9
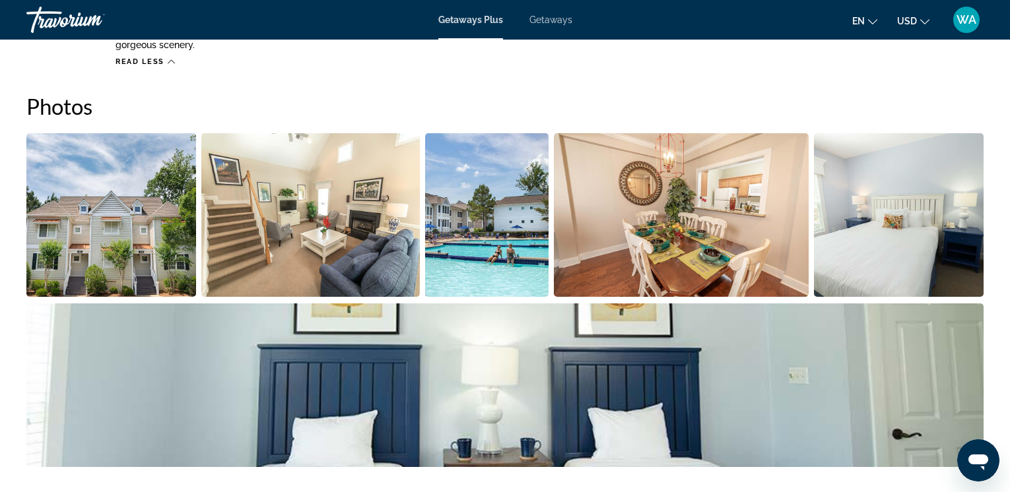
scroll to position [601, 0]
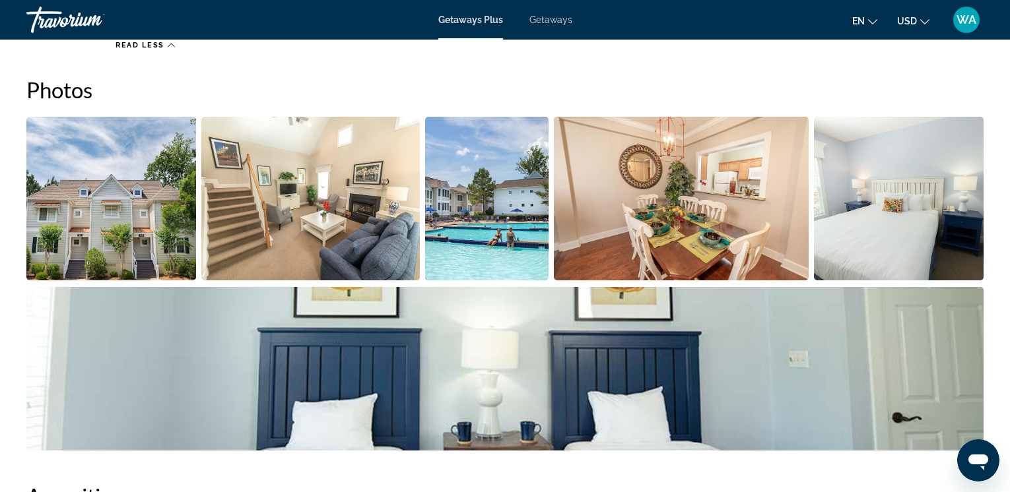
click at [108, 205] on img "Open full-screen image slider" at bounding box center [111, 199] width 170 height 164
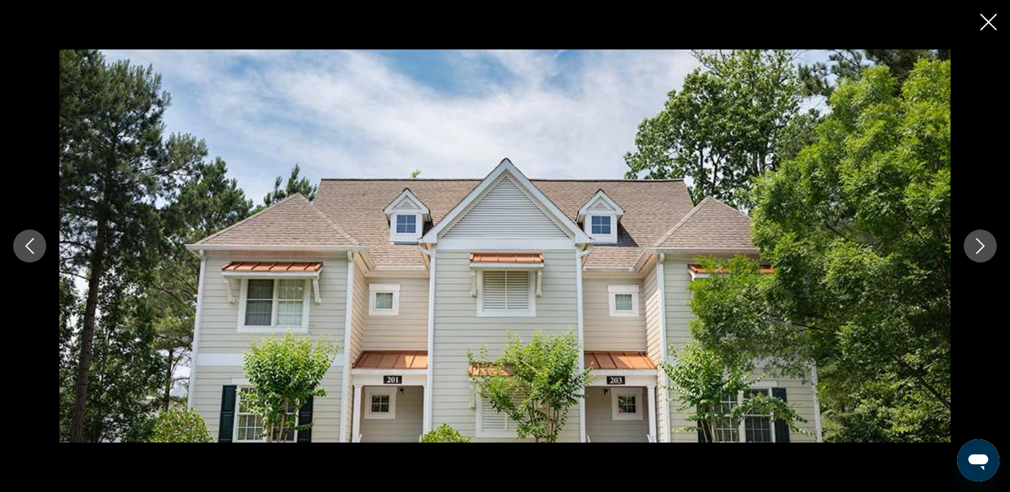
click at [976, 243] on icon "Next image" at bounding box center [980, 246] width 16 height 16
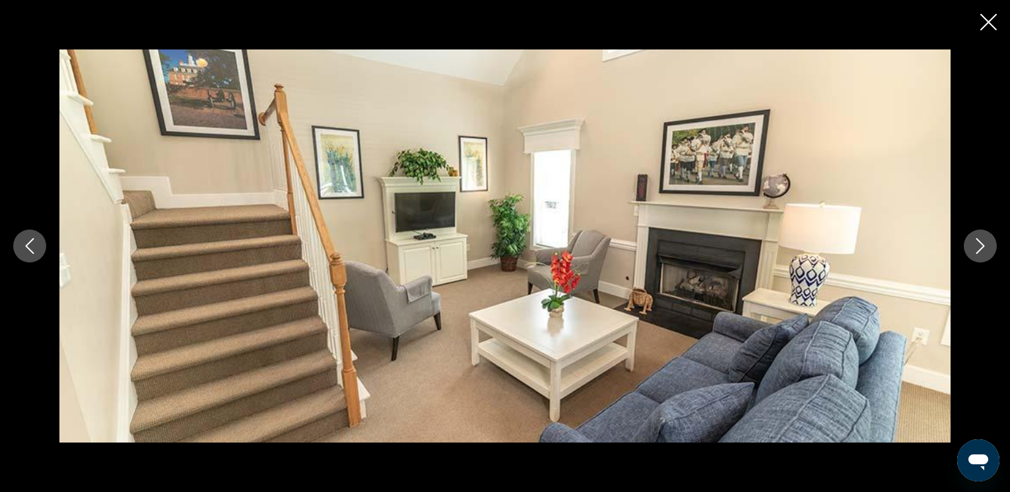
click at [976, 243] on icon "Next image" at bounding box center [980, 246] width 16 height 16
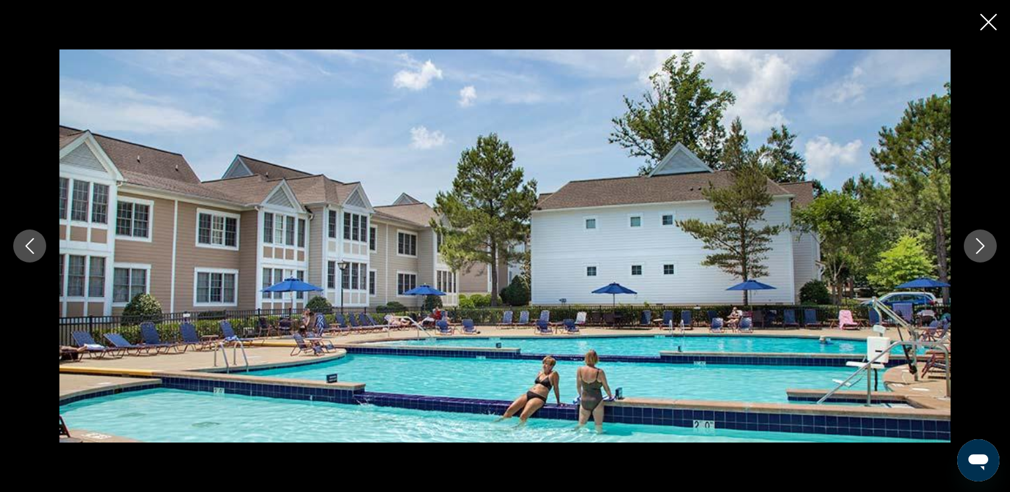
click at [976, 243] on icon "Next image" at bounding box center [980, 246] width 16 height 16
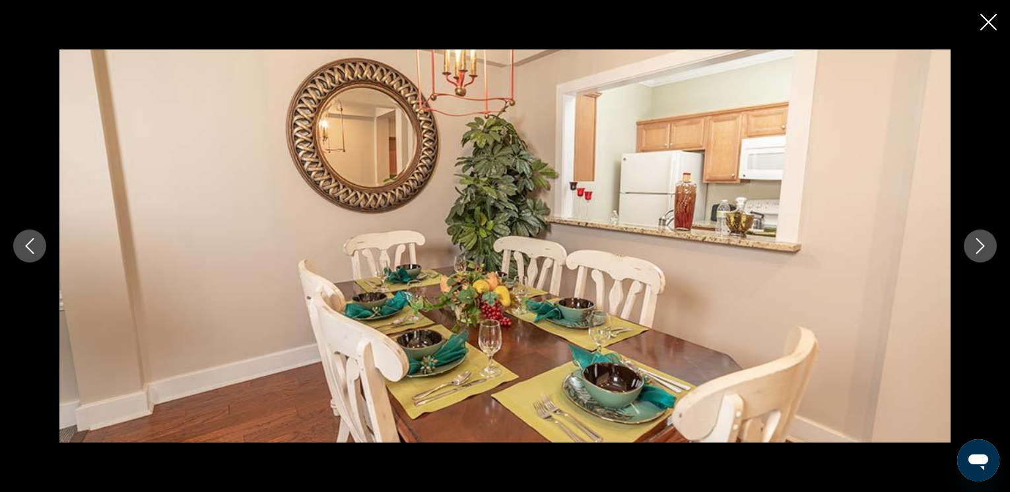
click at [976, 243] on icon "Next image" at bounding box center [980, 246] width 16 height 16
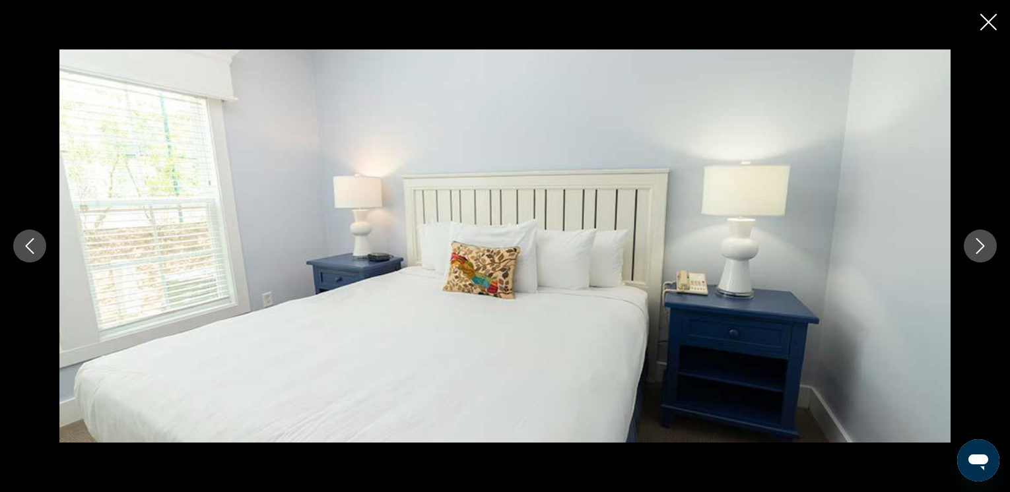
click at [976, 243] on icon "Next image" at bounding box center [980, 246] width 16 height 16
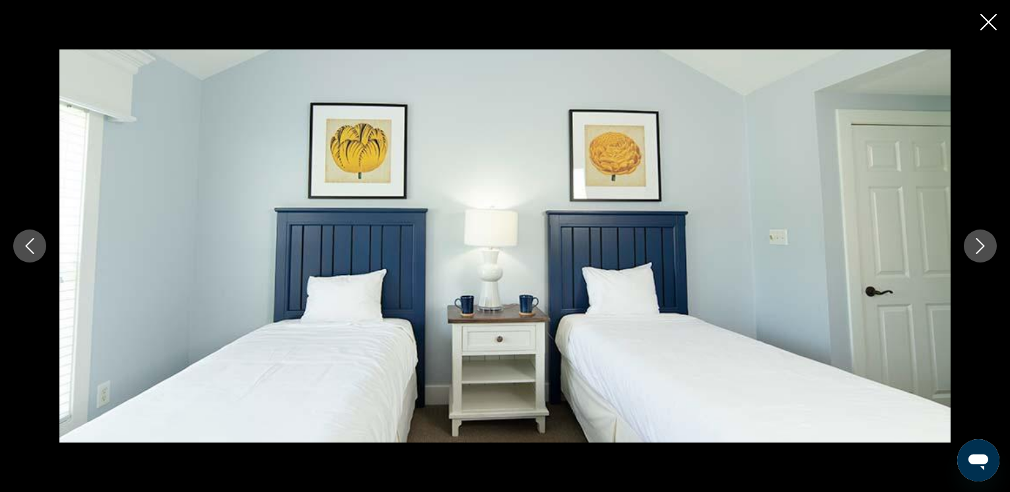
click at [984, 247] on icon "Next image" at bounding box center [980, 246] width 16 height 16
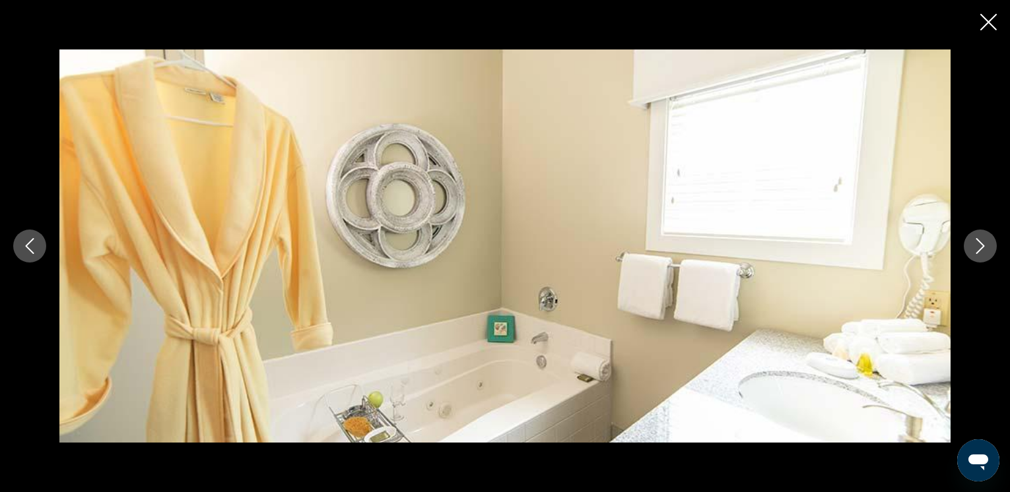
click at [984, 247] on icon "Next image" at bounding box center [980, 246] width 16 height 16
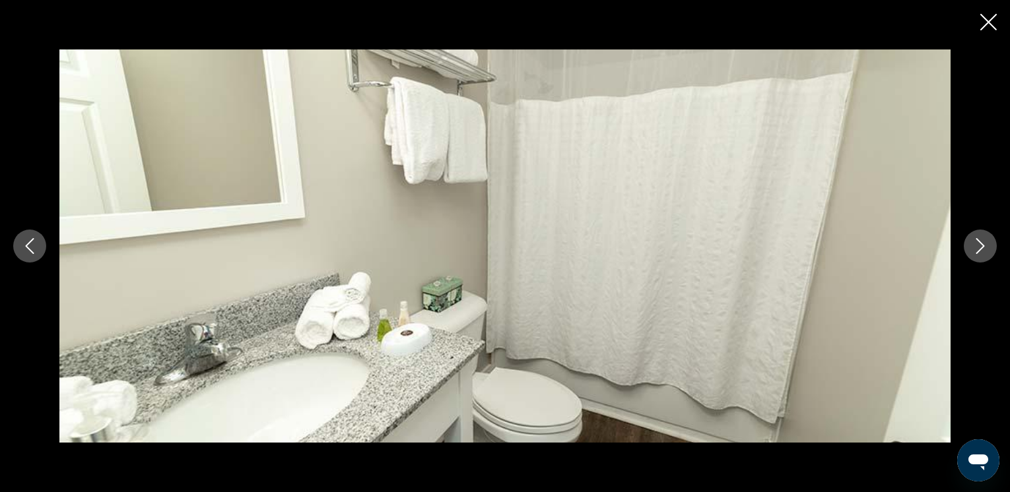
click at [984, 247] on icon "Next image" at bounding box center [980, 246] width 16 height 16
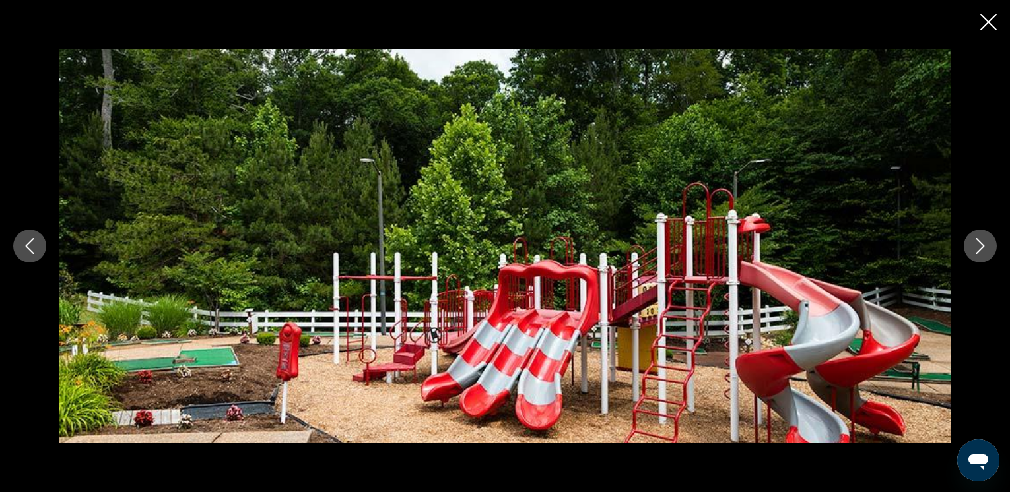
click at [984, 247] on icon "Next image" at bounding box center [980, 246] width 16 height 16
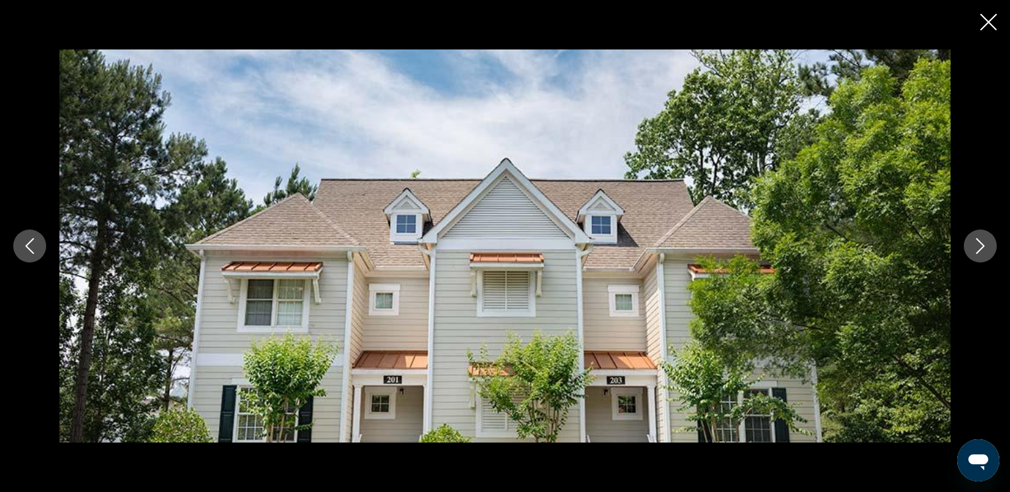
click at [984, 247] on icon "Next image" at bounding box center [980, 246] width 16 height 16
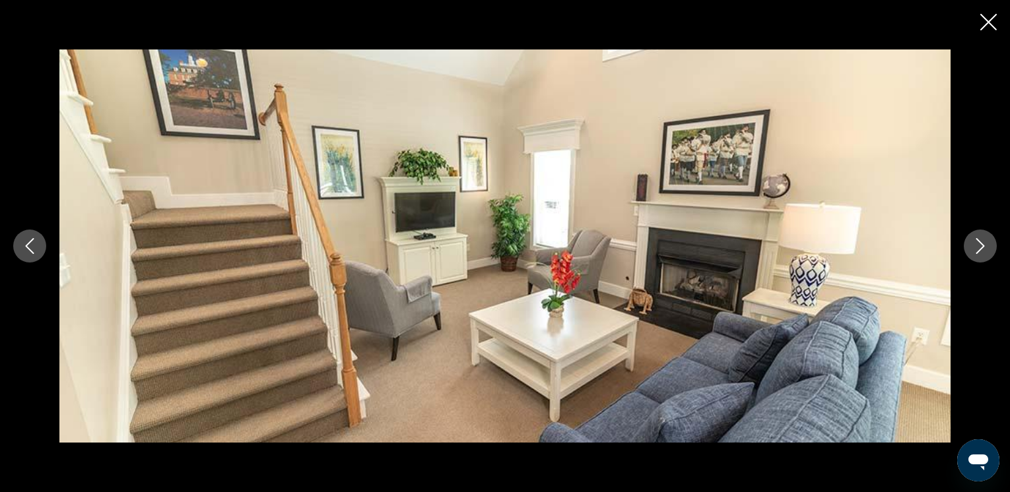
click at [989, 21] on icon "Close slideshow" at bounding box center [988, 22] width 17 height 17
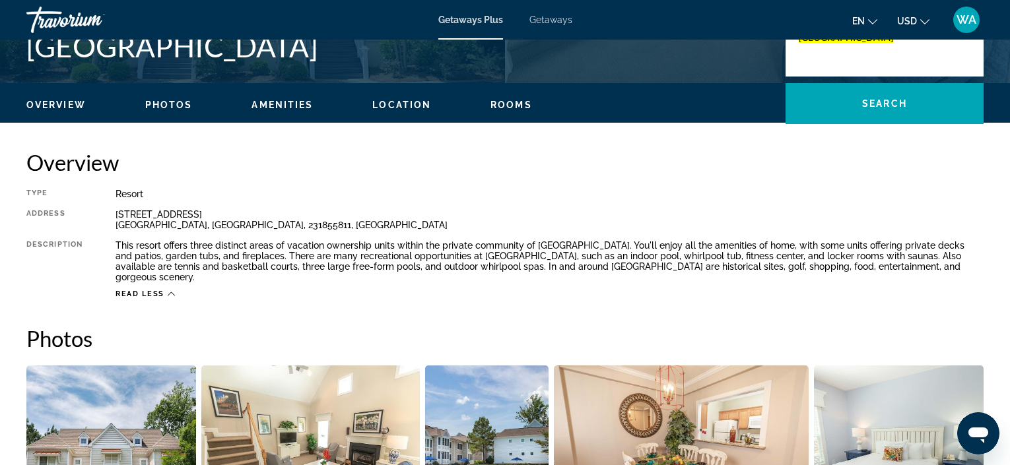
scroll to position [370, 0]
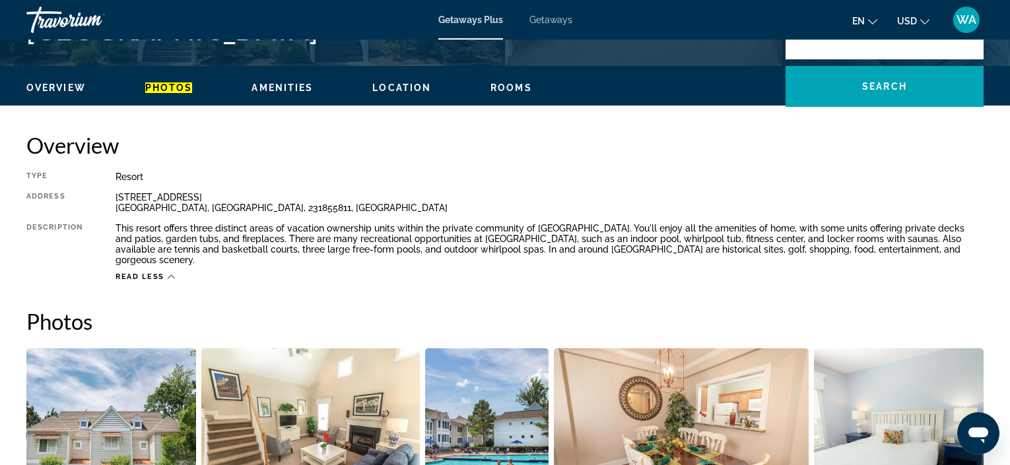
click at [165, 273] on div "Read less" at bounding box center [145, 277] width 59 height 9
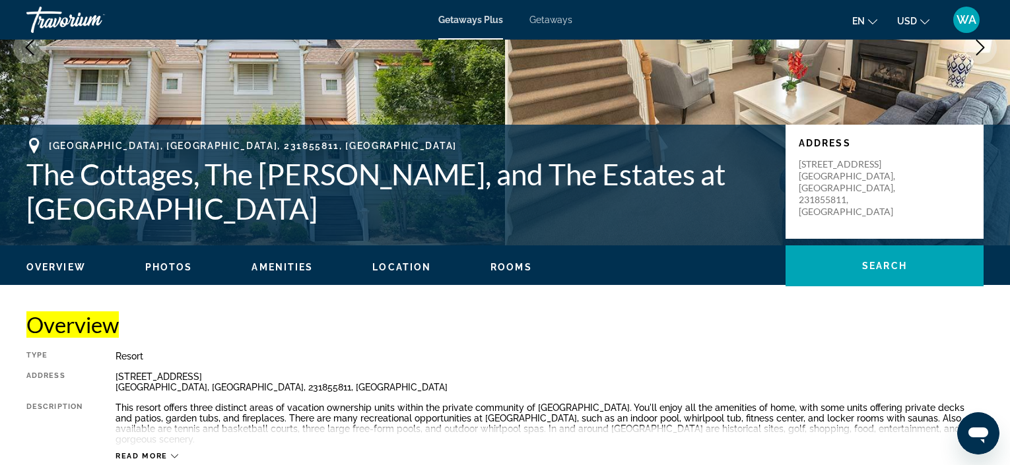
click at [514, 266] on span "Rooms" at bounding box center [511, 267] width 42 height 11
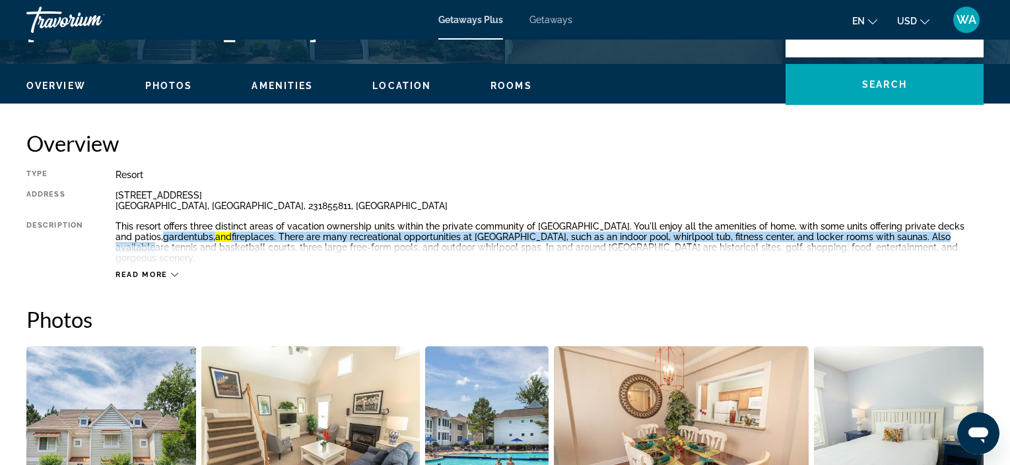
scroll to position [371, 0]
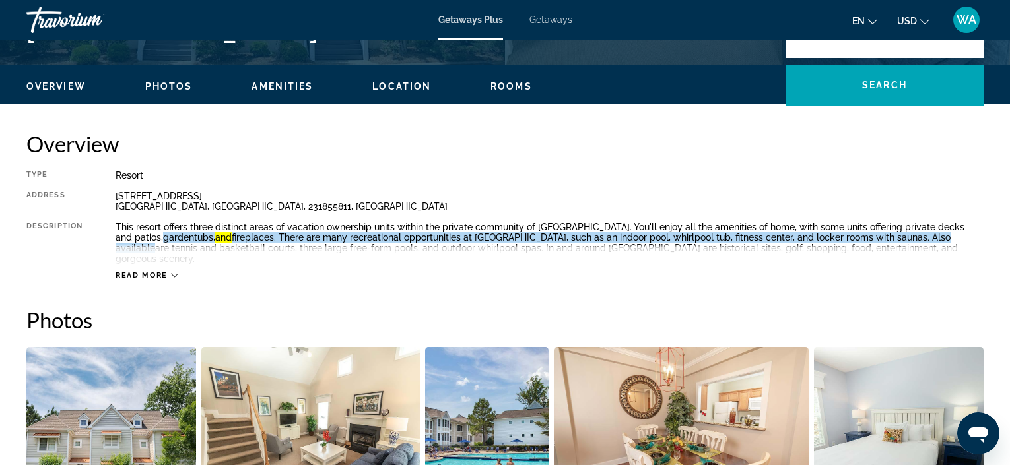
click at [176, 272] on icon "Main content" at bounding box center [174, 275] width 7 height 7
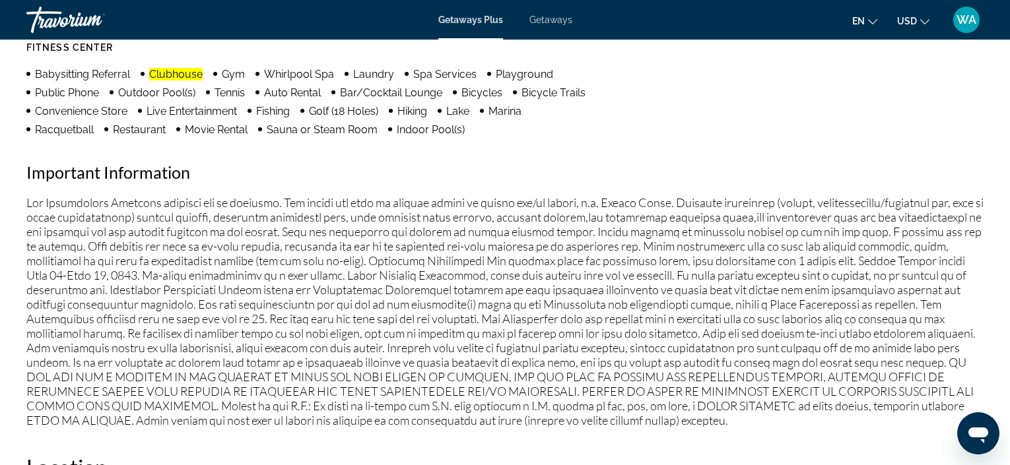
scroll to position [1160, 0]
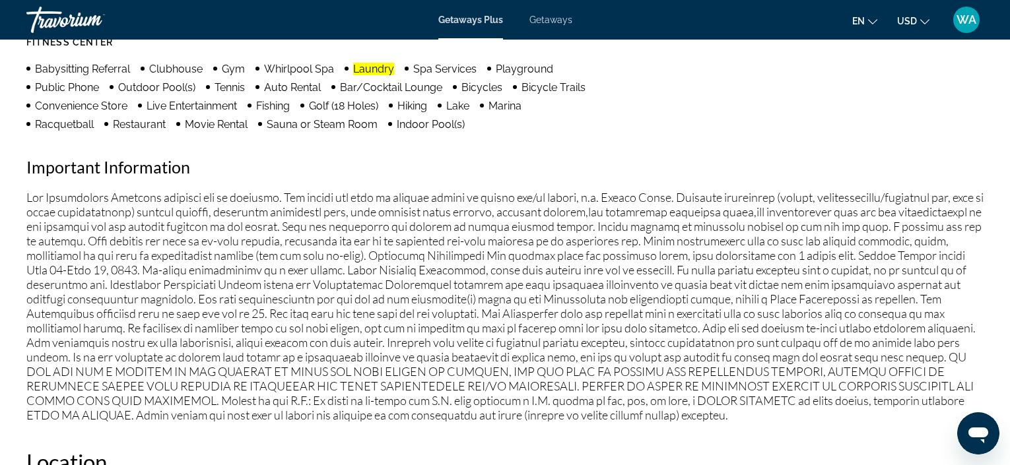
click at [32, 191] on p "Main content" at bounding box center [504, 306] width 957 height 232
click at [42, 196] on p "Main content" at bounding box center [504, 306] width 957 height 232
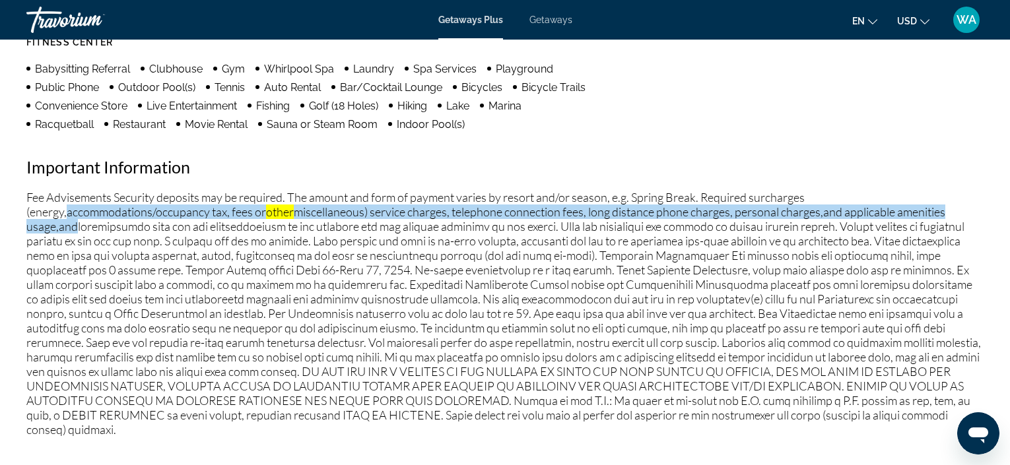
click at [29, 190] on p "Fee Advisements Security deposits may be required. The amount and form of payme…" at bounding box center [504, 313] width 957 height 247
click at [38, 158] on h2 "Important Information" at bounding box center [504, 167] width 957 height 20
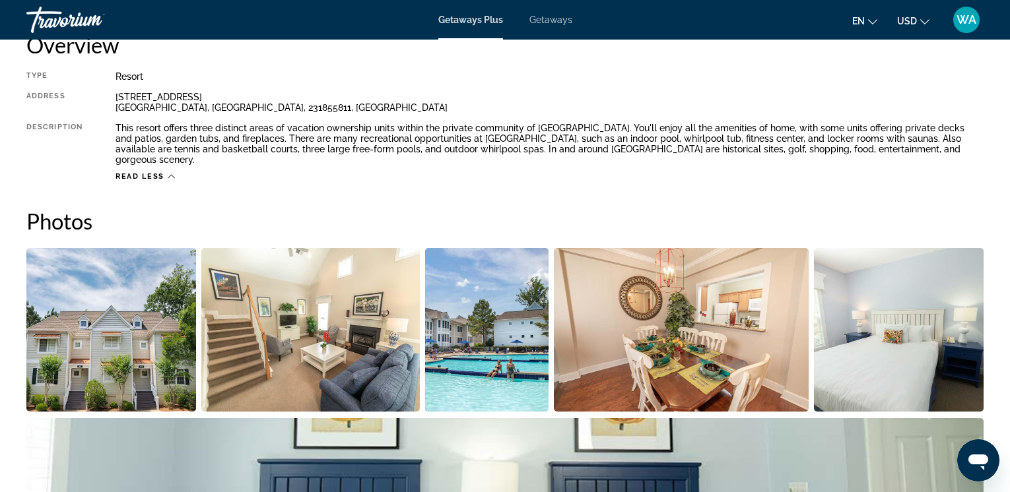
scroll to position [481, 0]
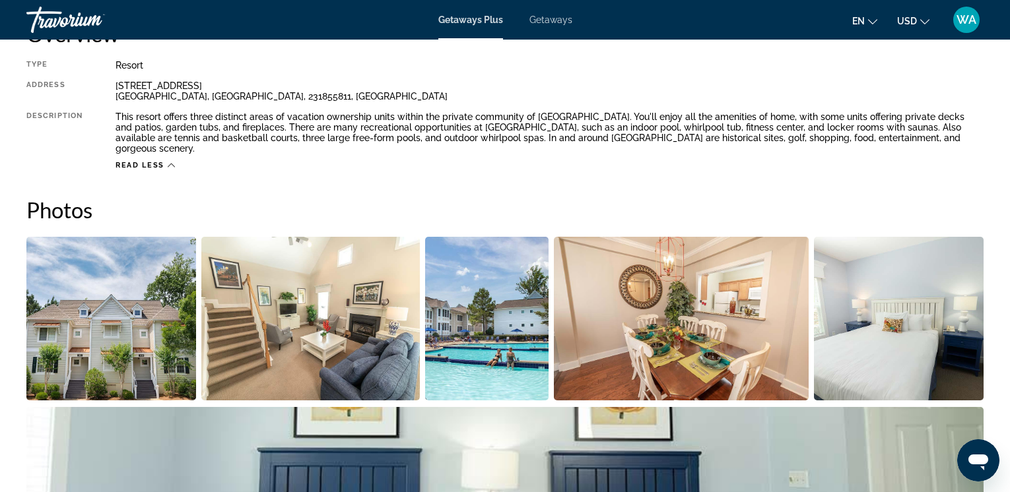
click at [127, 335] on img "Open full-screen image slider" at bounding box center [111, 319] width 170 height 164
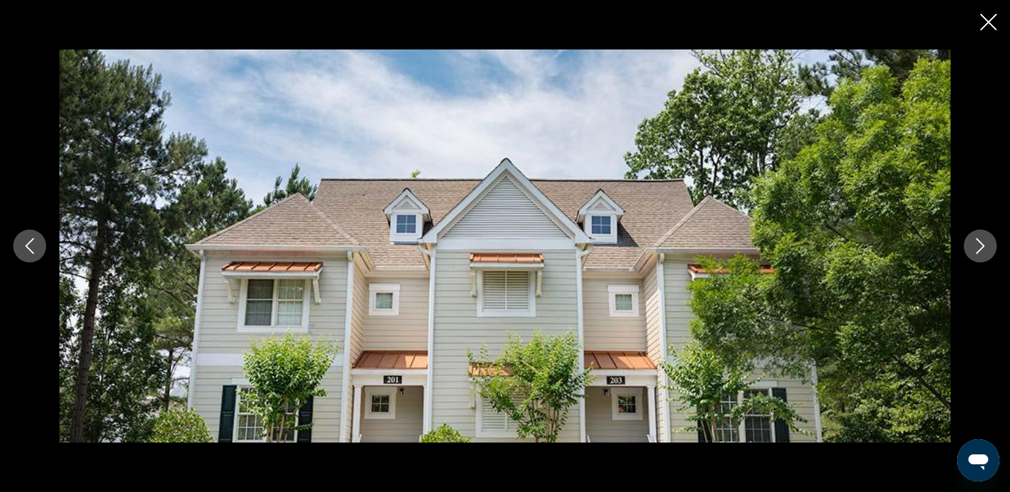
scroll to position [830, 0]
click at [602, 342] on img "Main content" at bounding box center [504, 247] width 891 height 394
click at [28, 246] on icon "Previous image" at bounding box center [30, 246] width 16 height 16
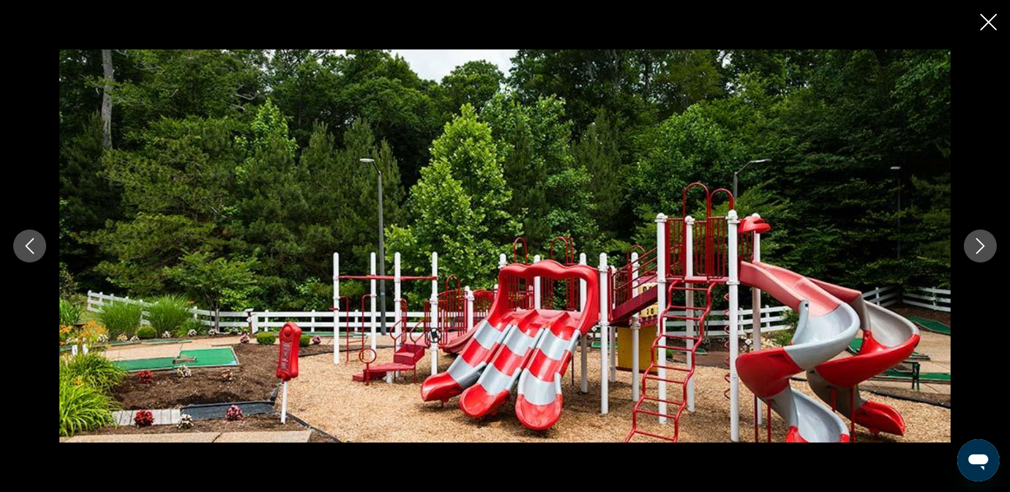
click at [987, 249] on icon "Next image" at bounding box center [980, 246] width 16 height 16
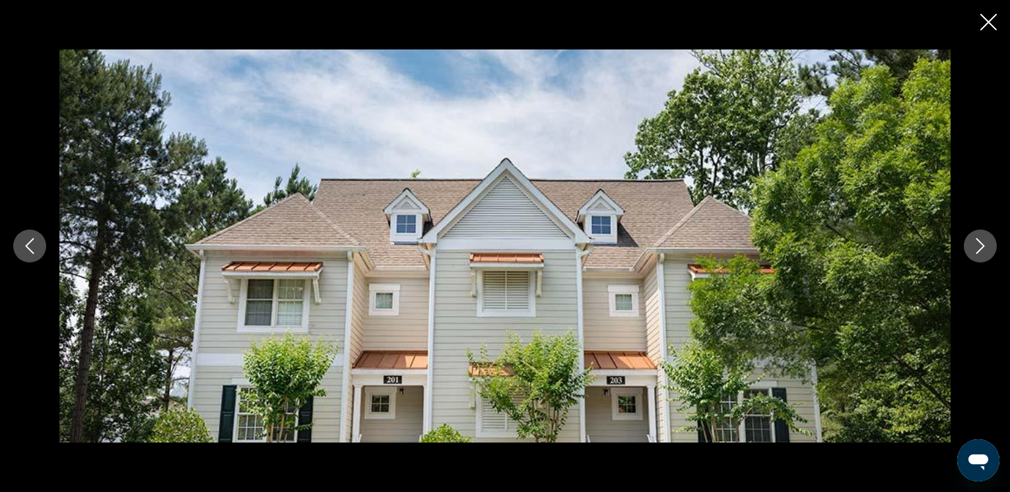
click at [989, 23] on icon "Close slideshow" at bounding box center [988, 22] width 17 height 17
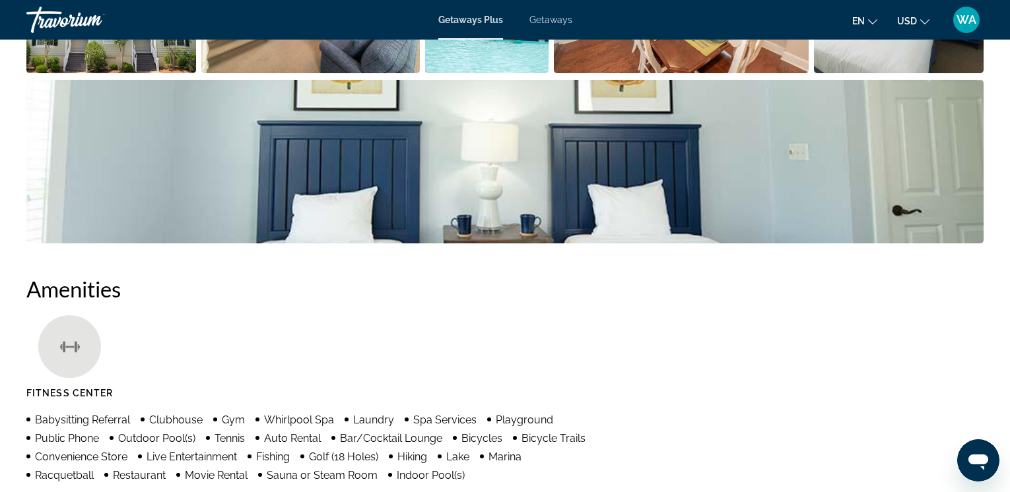
scroll to position [700, 0]
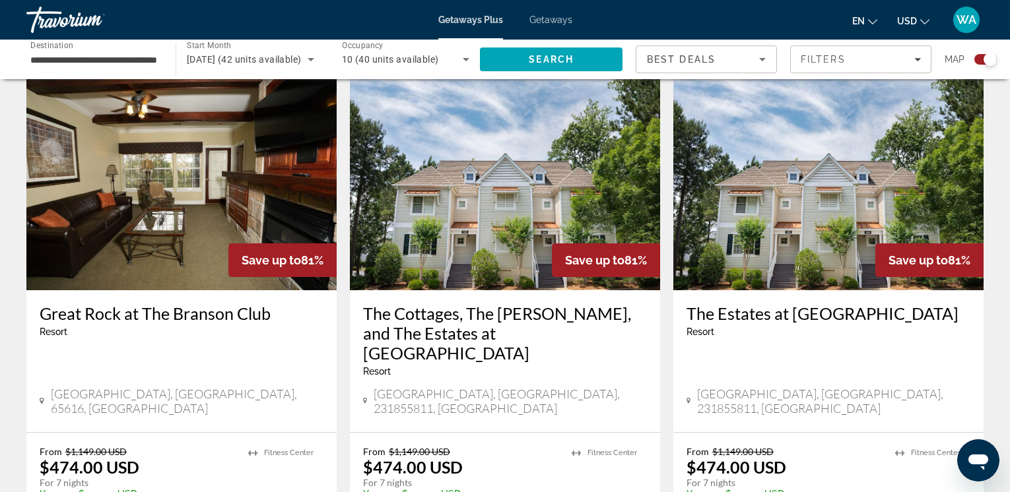
scroll to position [465, 0]
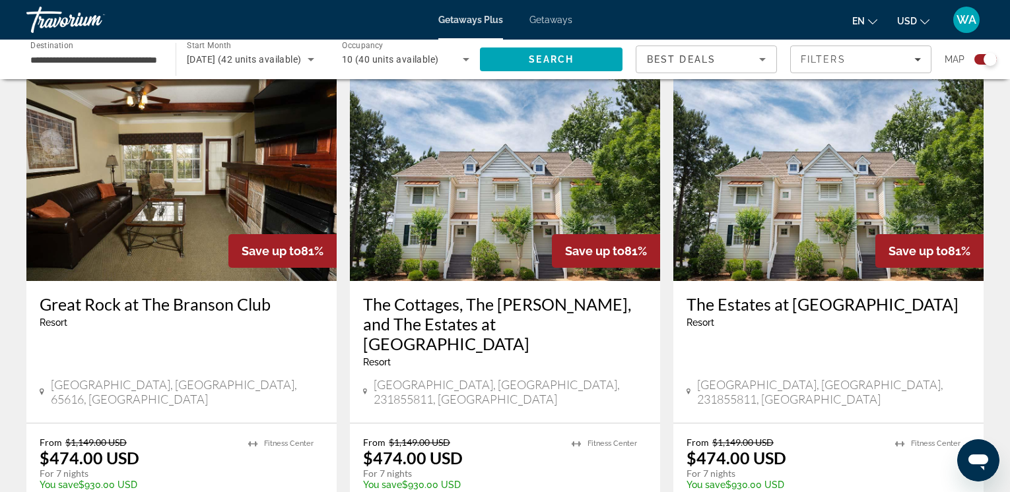
click at [793, 224] on img "Main content" at bounding box center [828, 175] width 310 height 211
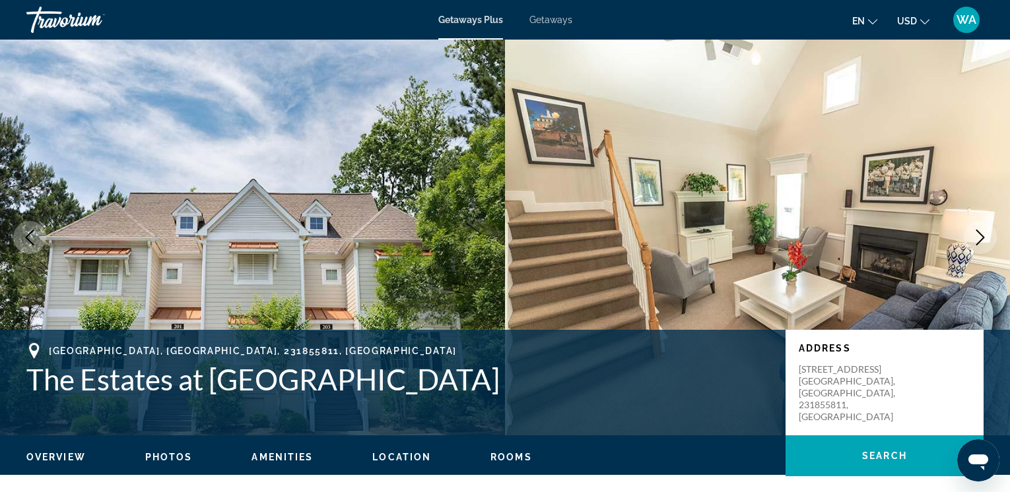
click at [985, 236] on icon "Next image" at bounding box center [980, 238] width 16 height 16
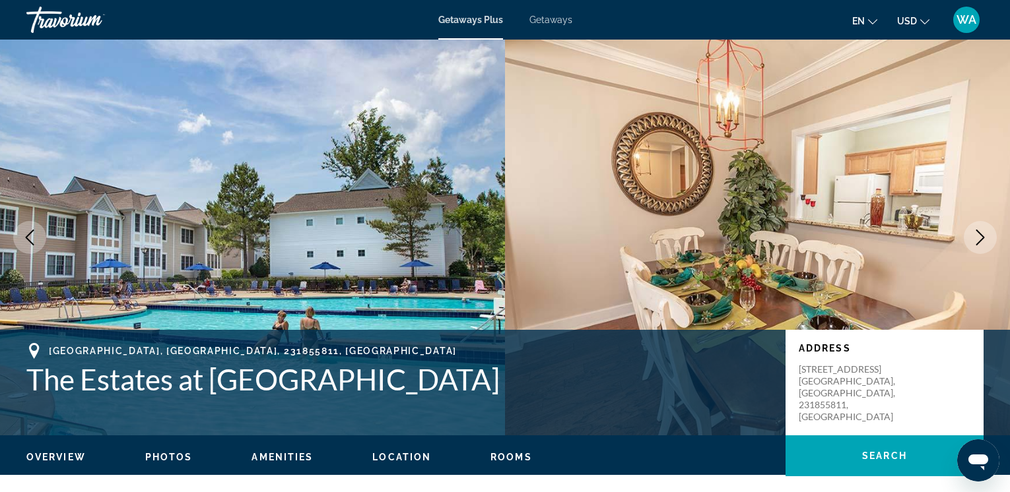
click at [985, 236] on icon "Next image" at bounding box center [980, 238] width 16 height 16
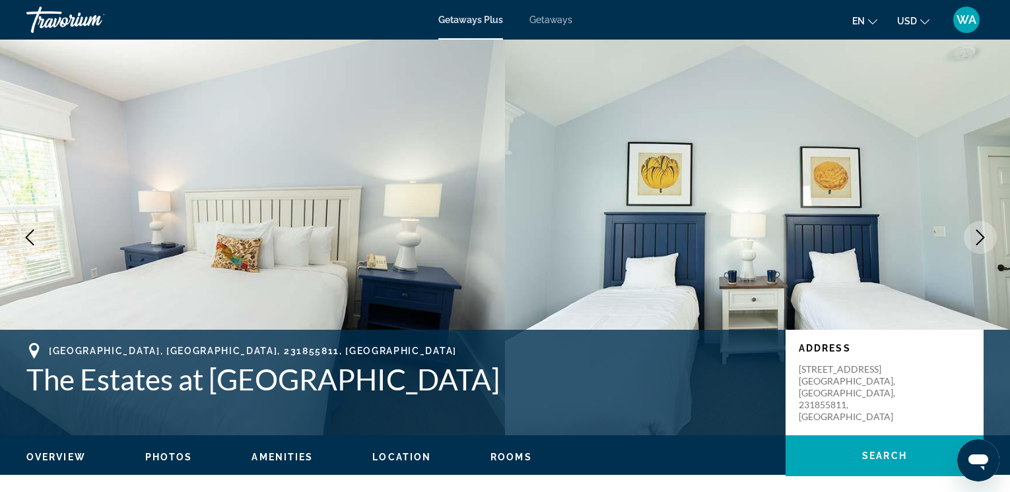
click at [985, 236] on icon "Next image" at bounding box center [980, 238] width 16 height 16
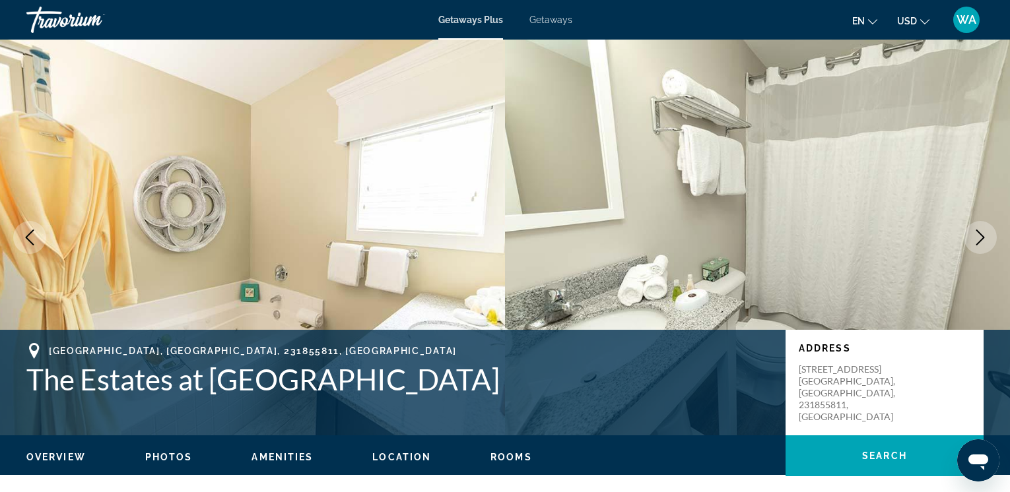
click at [985, 236] on icon "Next image" at bounding box center [980, 238] width 16 height 16
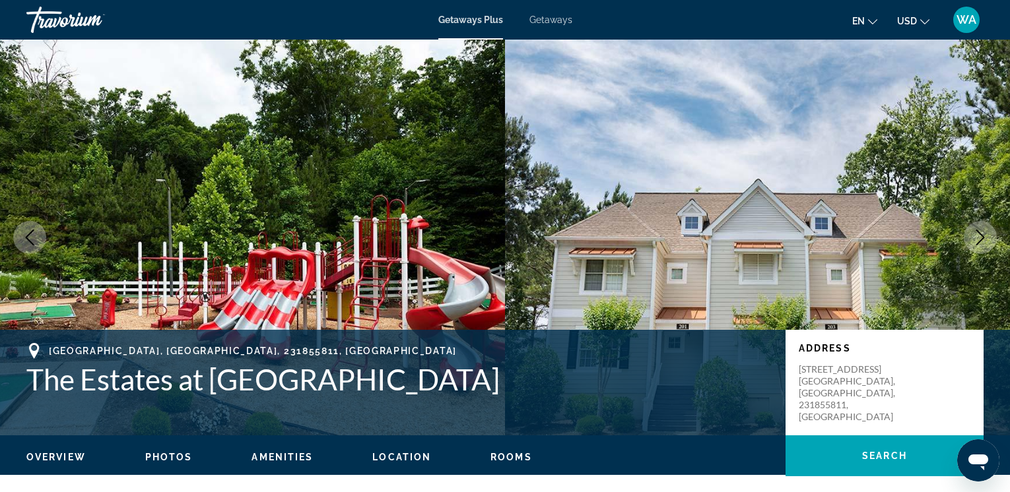
click at [985, 236] on icon "Next image" at bounding box center [980, 238] width 16 height 16
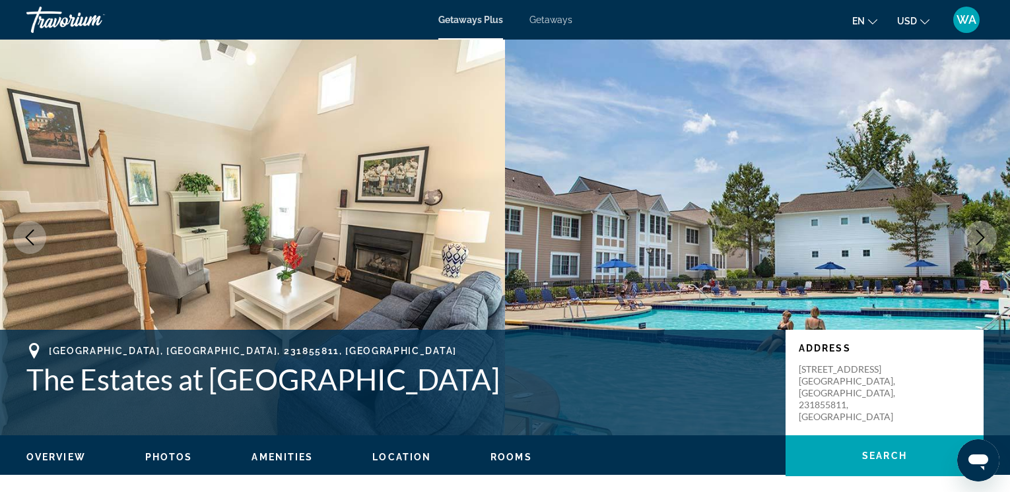
click at [985, 236] on icon "Next image" at bounding box center [980, 238] width 16 height 16
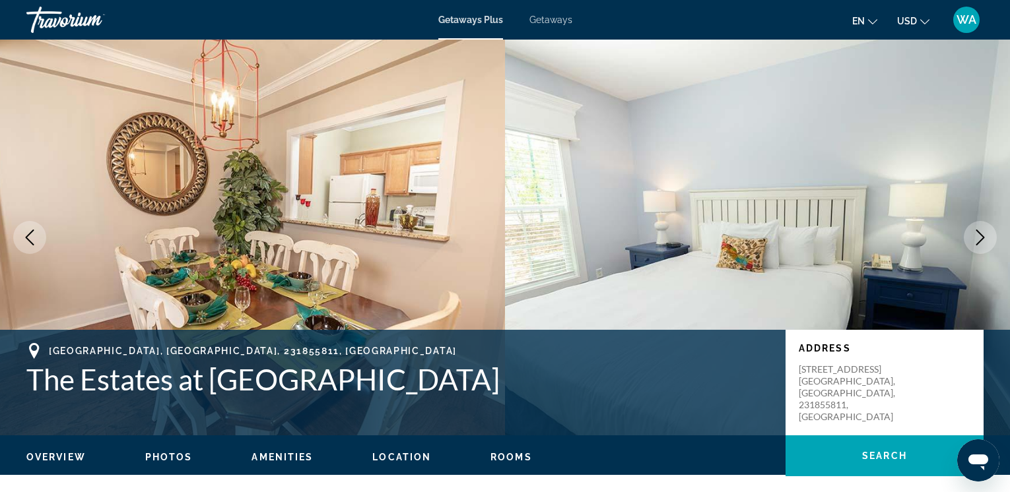
click at [985, 236] on icon "Next image" at bounding box center [980, 238] width 16 height 16
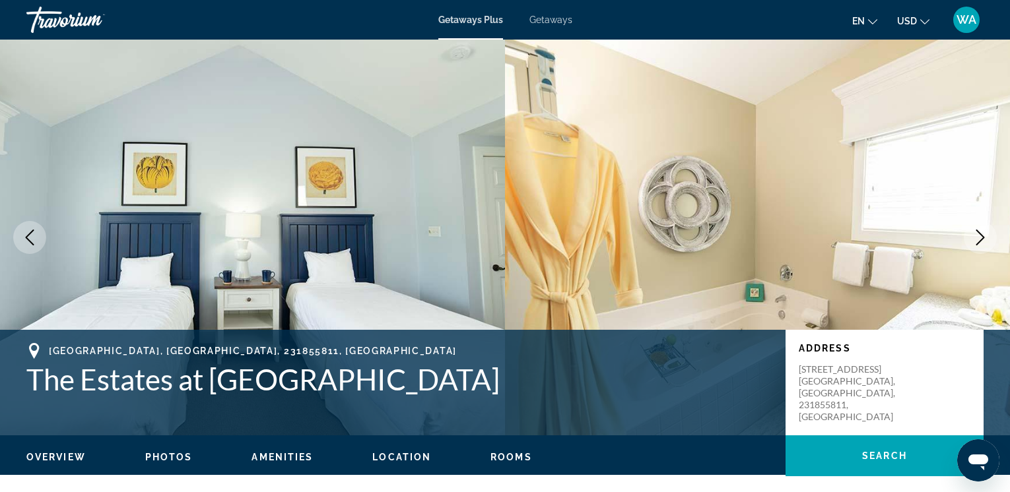
click at [985, 236] on icon "Next image" at bounding box center [980, 238] width 16 height 16
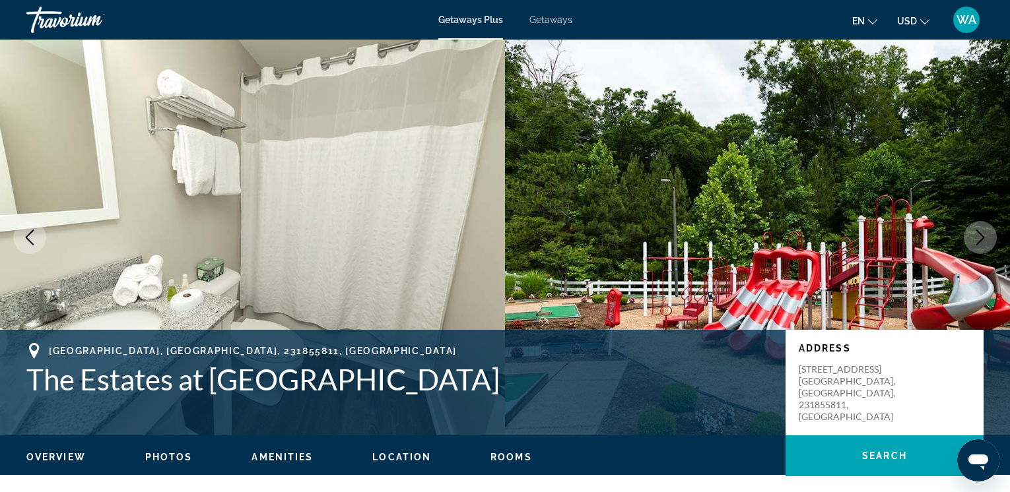
click at [985, 236] on icon "Next image" at bounding box center [980, 238] width 16 height 16
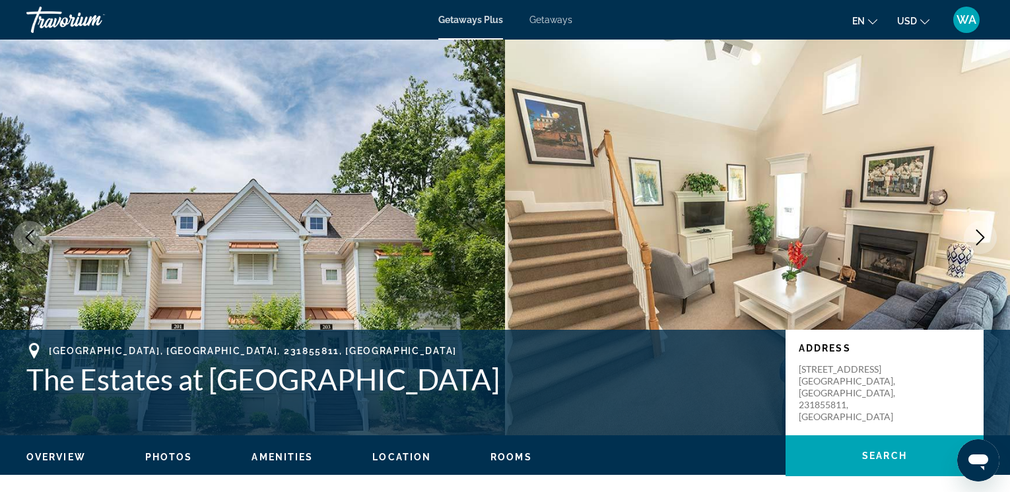
click at [985, 236] on icon "Next image" at bounding box center [980, 238] width 16 height 16
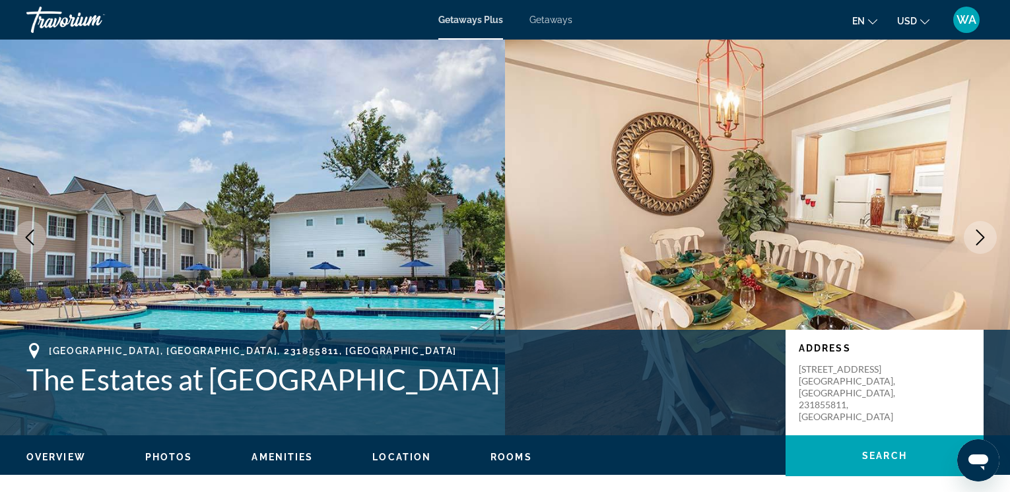
click at [985, 236] on icon "Next image" at bounding box center [980, 238] width 16 height 16
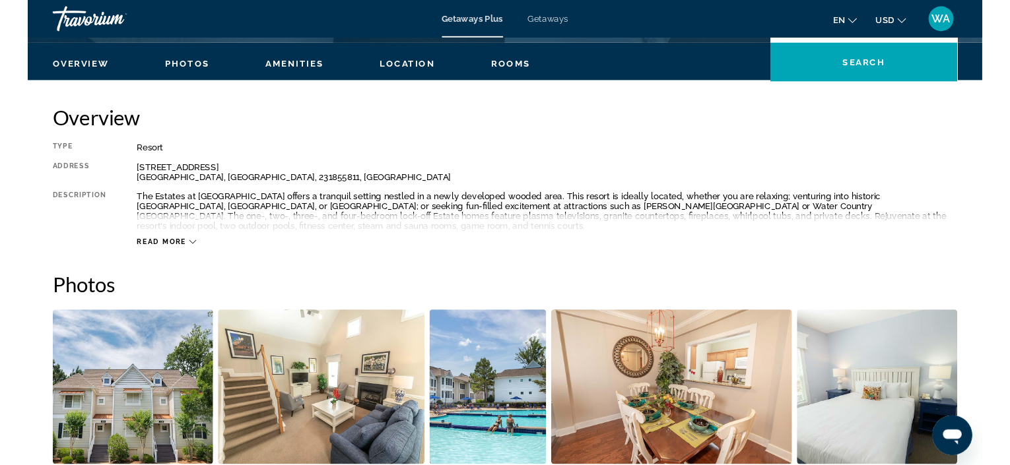
scroll to position [403, 0]
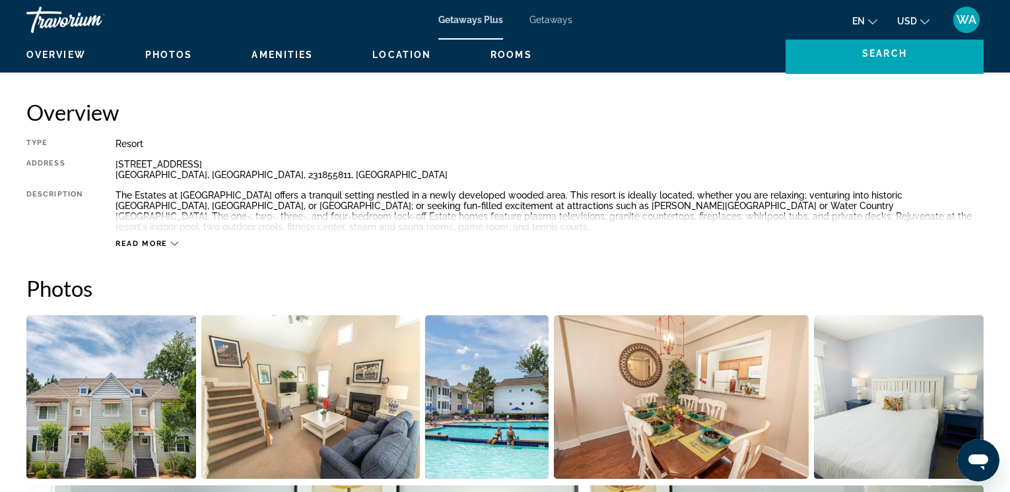
click at [171, 242] on icon "Main content" at bounding box center [174, 243] width 7 height 7
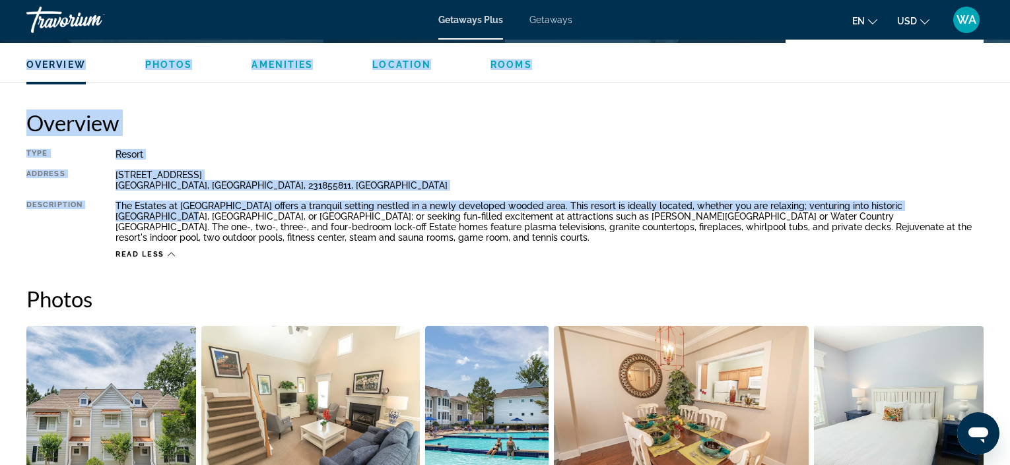
scroll to position [397, 0]
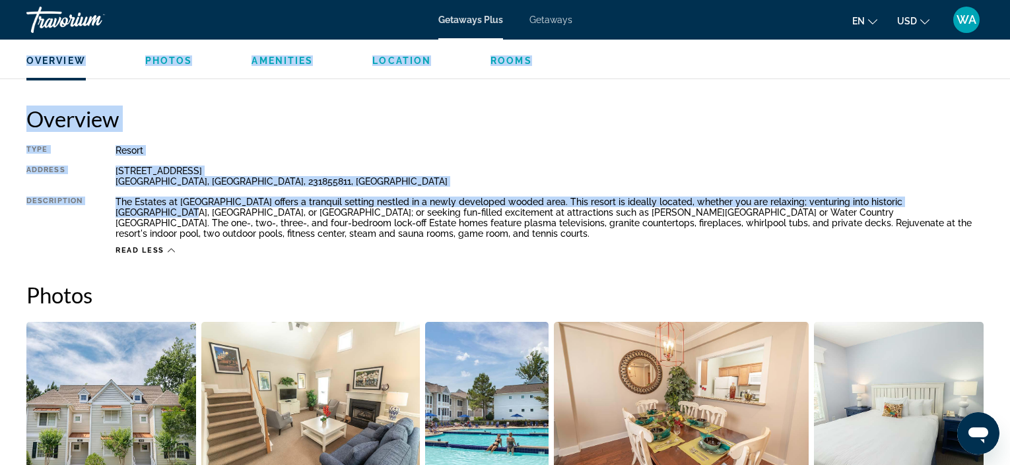
click at [198, 199] on div "The Estates at King's Creek Plantation offers a tranquil setting nestled in a n…" at bounding box center [550, 218] width 868 height 42
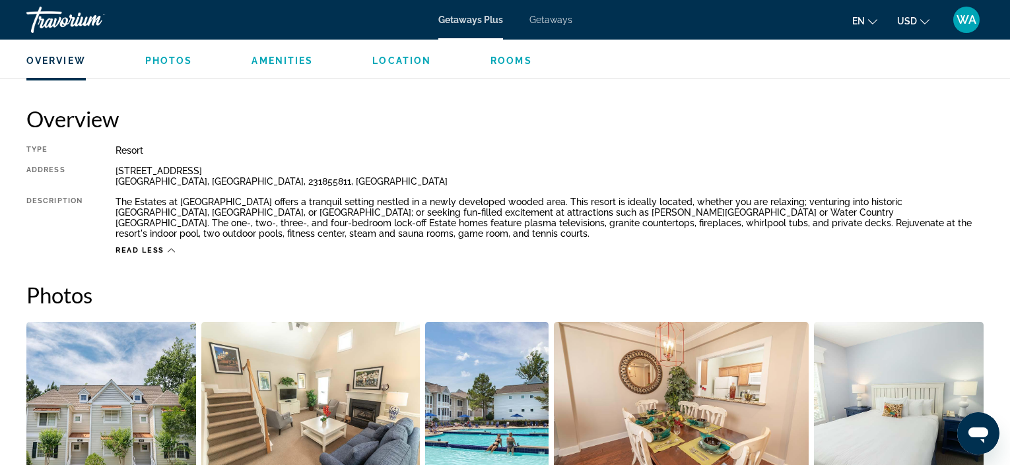
click at [120, 207] on div "The Estates at King's Creek Plantation offers a tranquil setting nestled in a n…" at bounding box center [550, 218] width 868 height 42
click at [121, 204] on div "The Estates at King's Creek Plantation offers a tranquil setting nestled in a n…" at bounding box center [550, 218] width 868 height 42
click at [134, 213] on div "The Estates at King's Creek Plantation offers a tranquil setting nestled in a n…" at bounding box center [550, 218] width 868 height 42
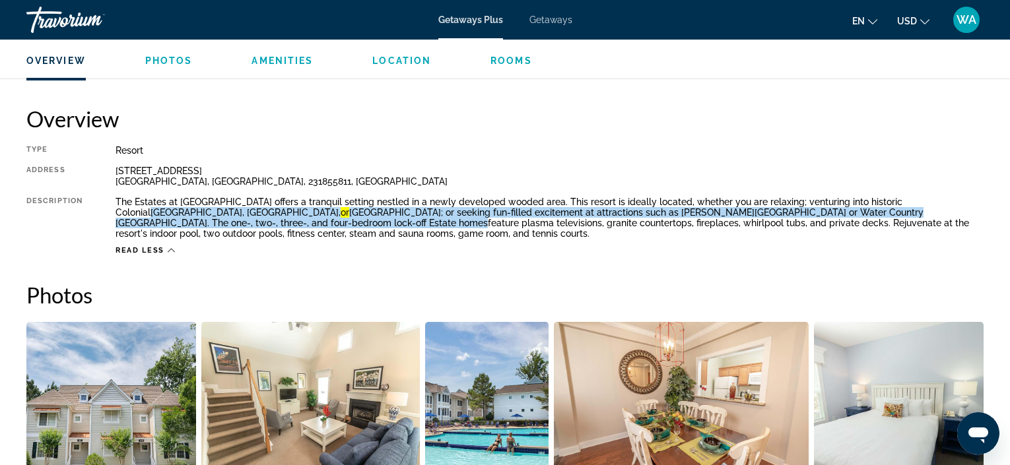
click at [118, 199] on div "The Estates at King's Creek Plantation offers a tranquil setting nestled in a n…" at bounding box center [550, 218] width 868 height 42
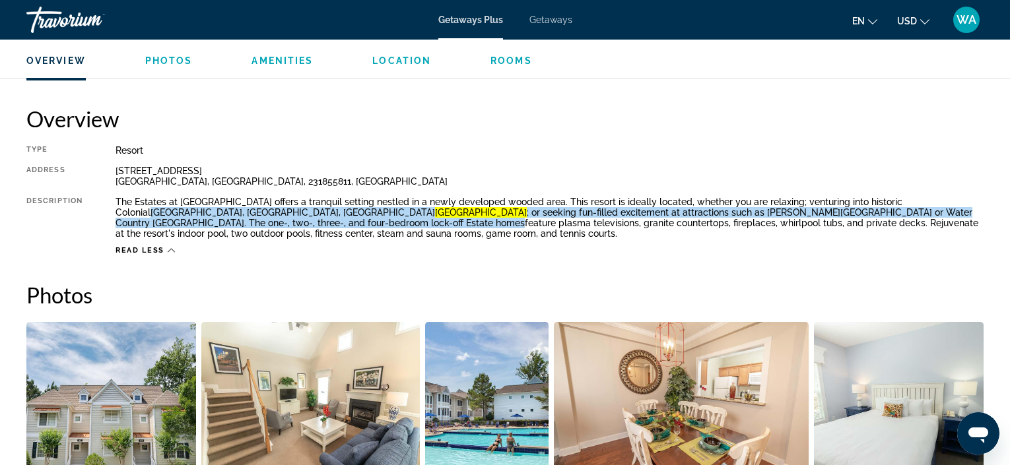
click at [118, 199] on div "The Estates at King's Creek Plantation offers a tranquil setting nestled in a n…" at bounding box center [550, 218] width 868 height 42
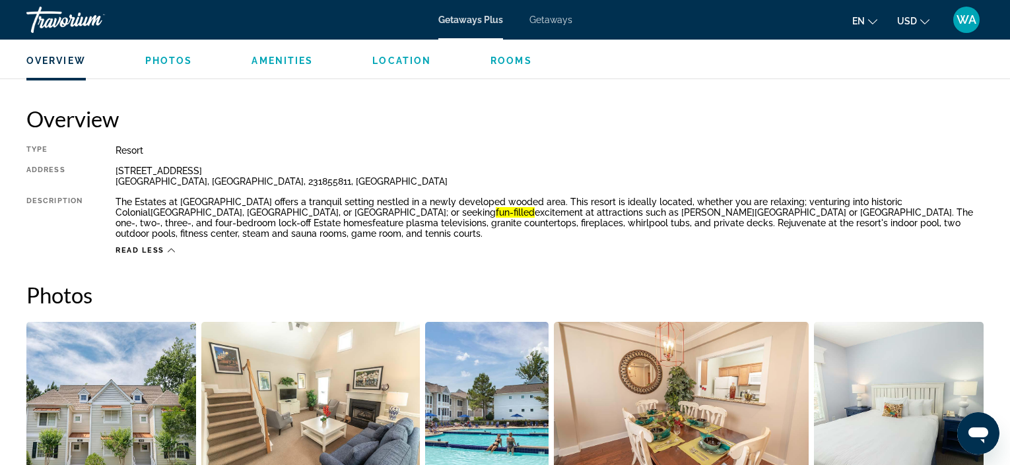
click at [123, 172] on div "191 Cottage Cove Lane Williamsburg, VA, 231855811, USA" at bounding box center [550, 176] width 868 height 21
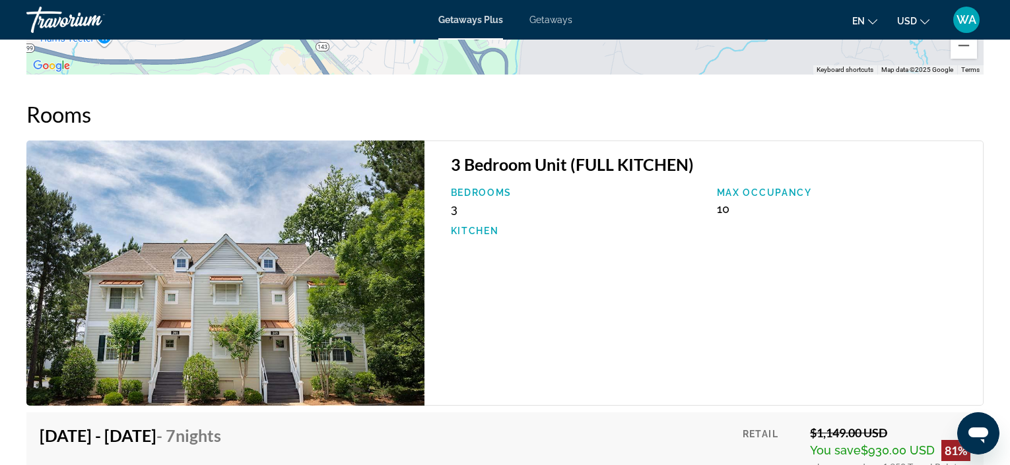
scroll to position [2288, 0]
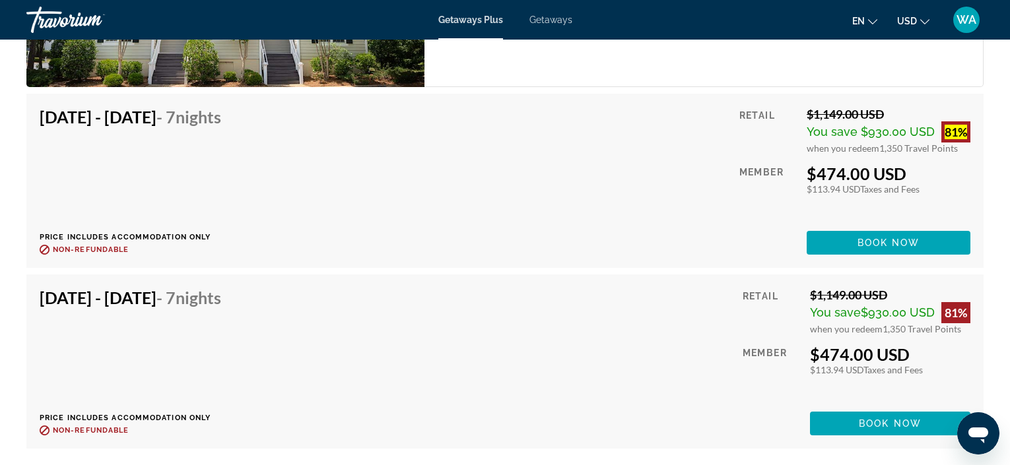
click at [820, 150] on span "when you redeem" at bounding box center [843, 148] width 73 height 11
click at [857, 185] on div "$113.94 USD Taxes and Fees" at bounding box center [890, 188] width 160 height 11
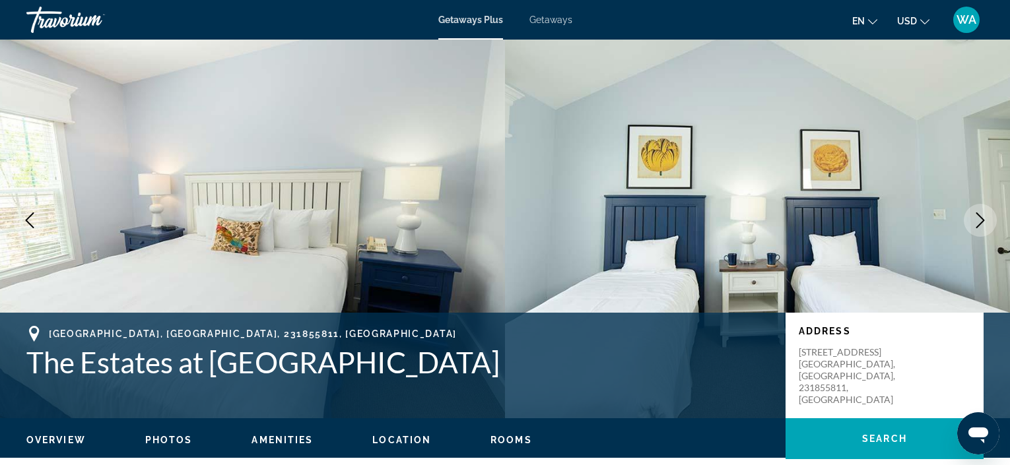
scroll to position [0, 0]
